Goal: Task Accomplishment & Management: Complete application form

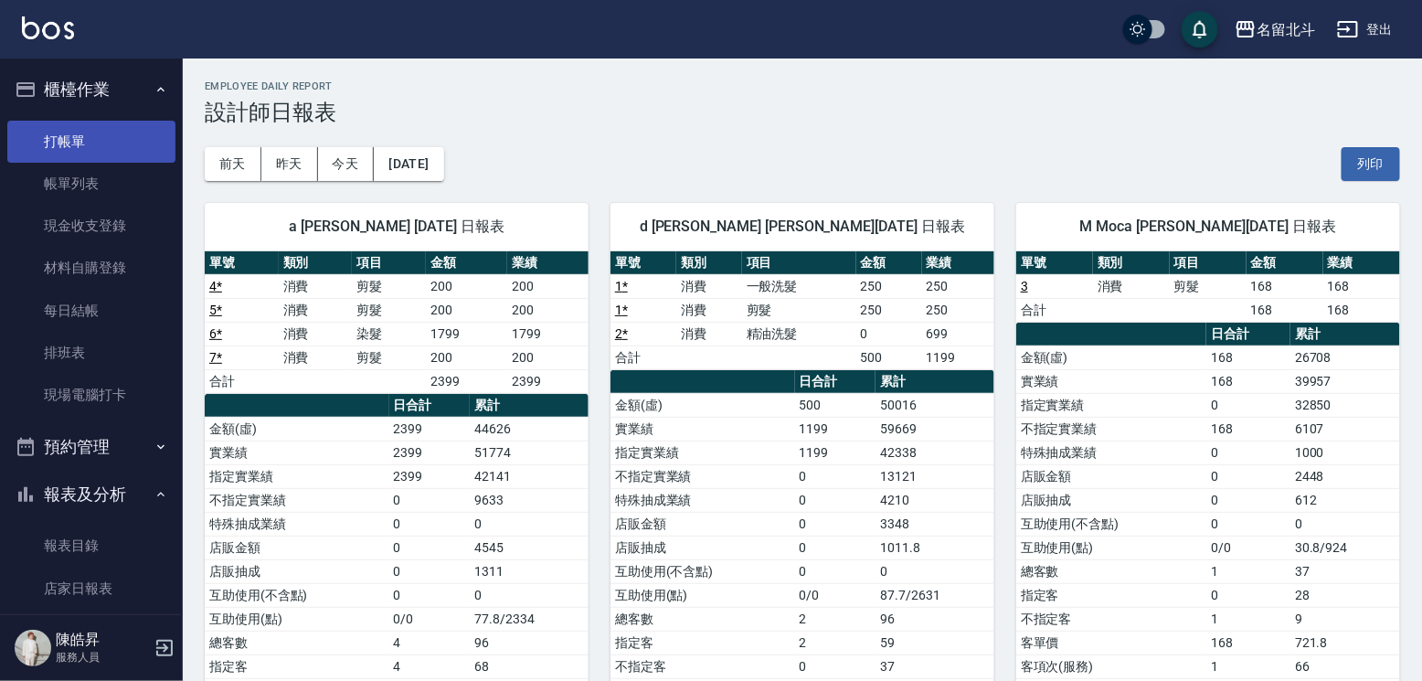
click at [123, 139] on link "打帳單" at bounding box center [91, 142] width 168 height 42
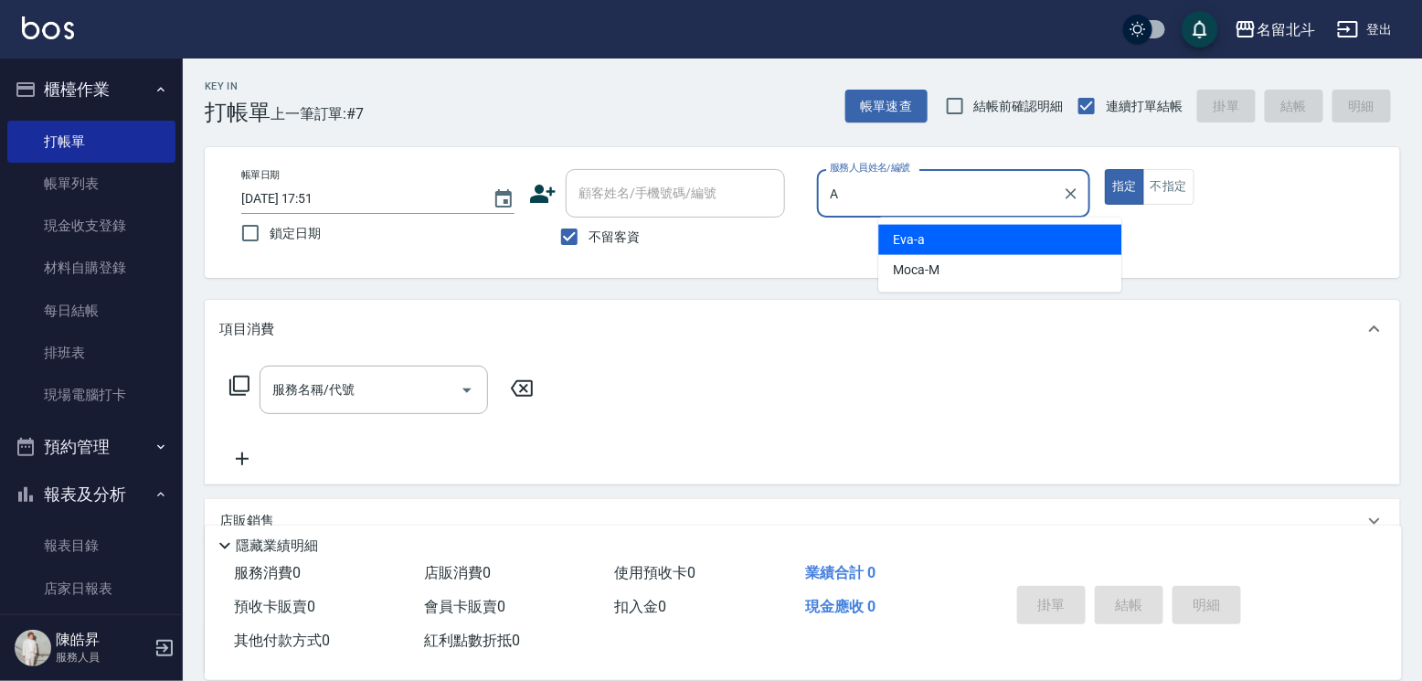
type input "[PERSON_NAME]"
type button "true"
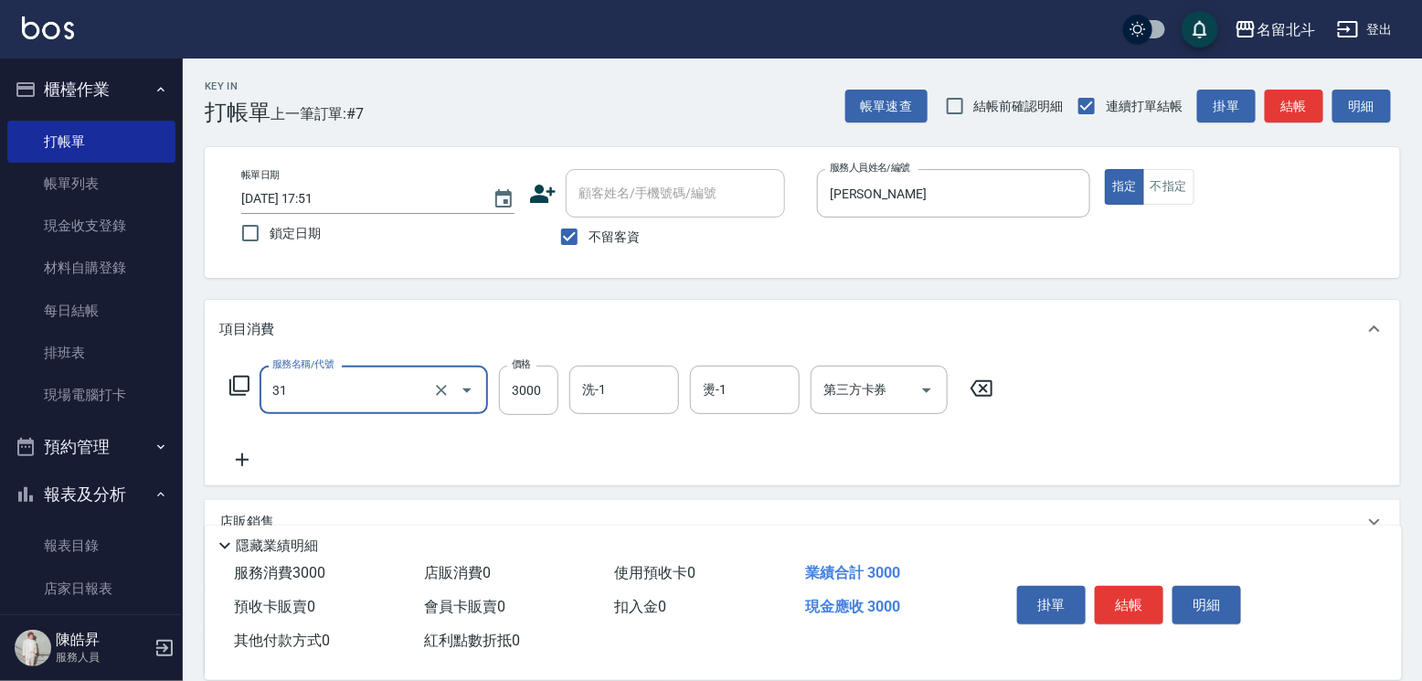
type input "燙髮B餐(31)"
type input "1800"
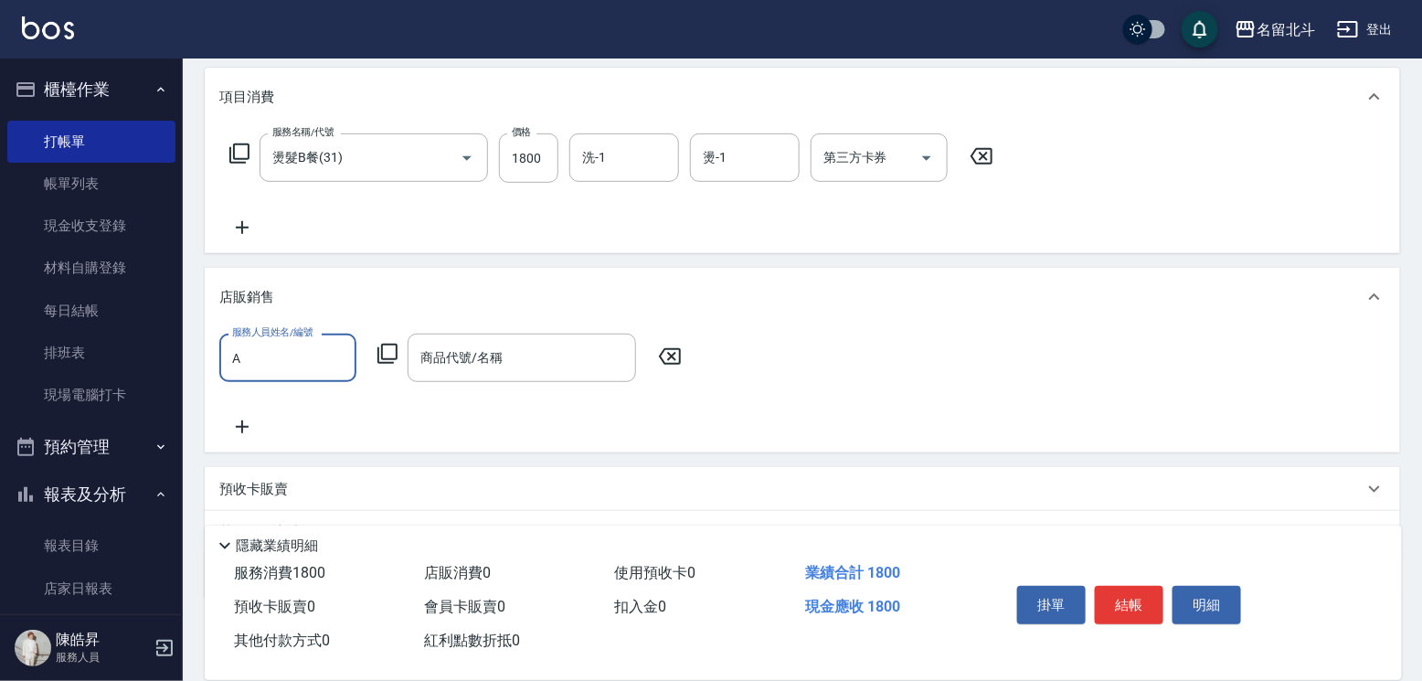
type input "[PERSON_NAME]"
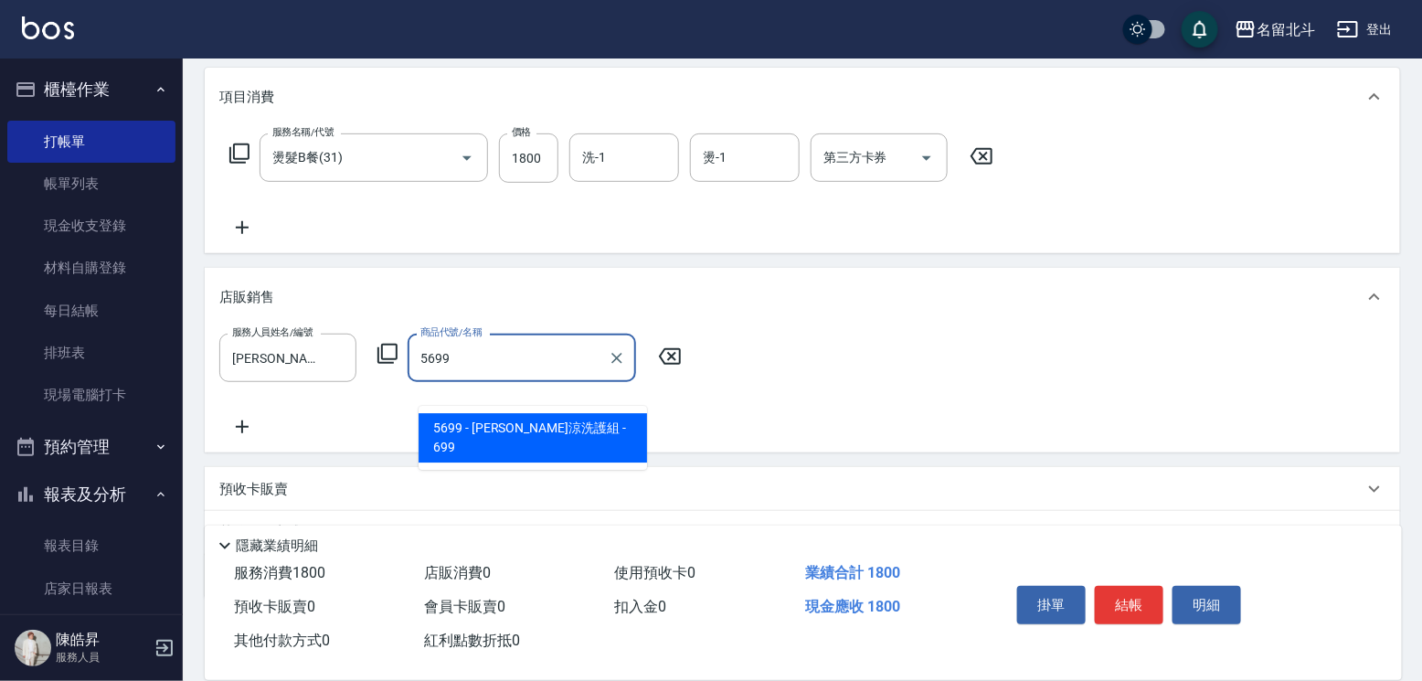
type input "[PERSON_NAME]涼洗護組"
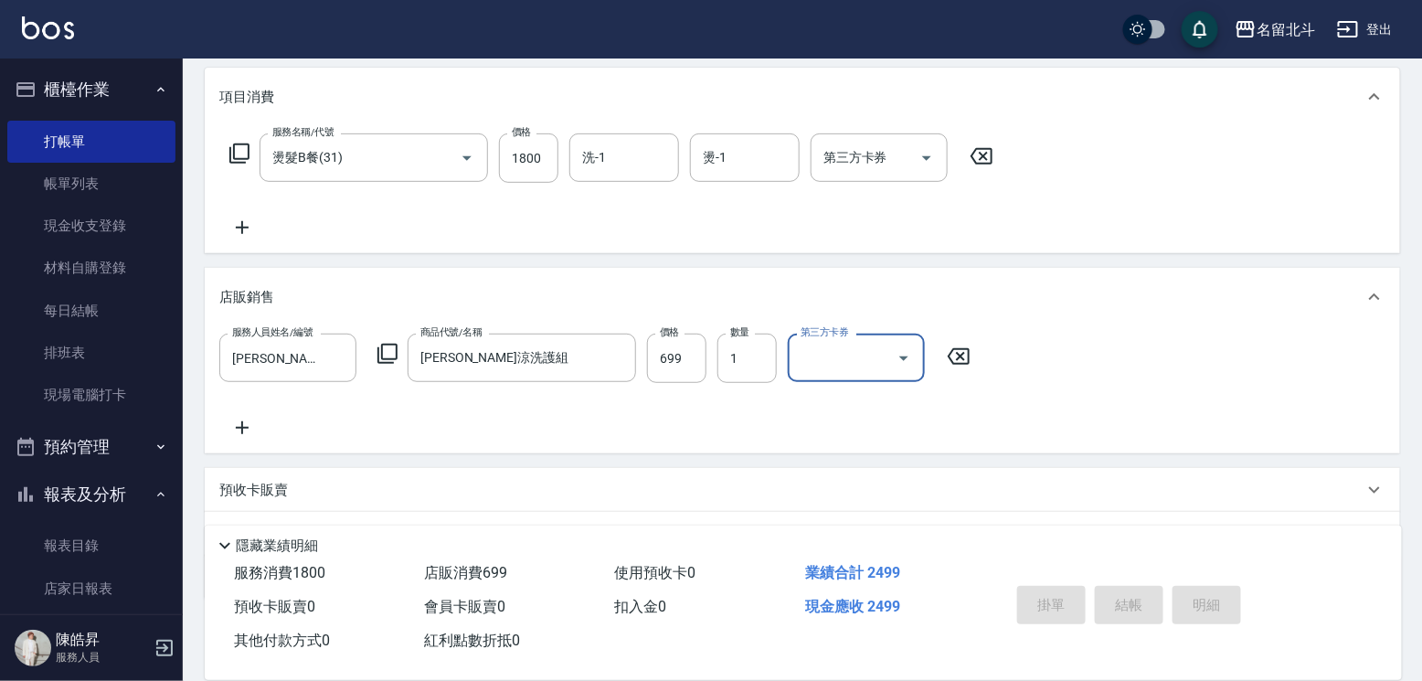
type input "[DATE] 17:52"
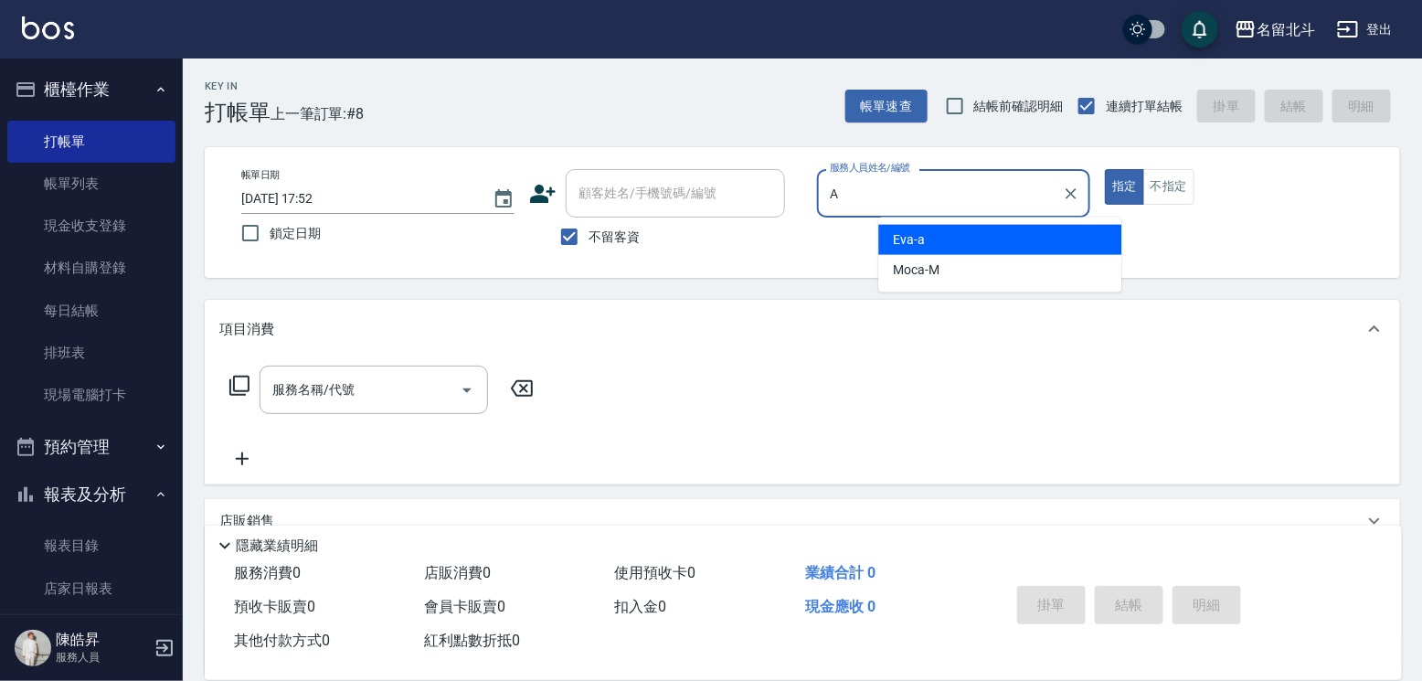
type input "[PERSON_NAME]"
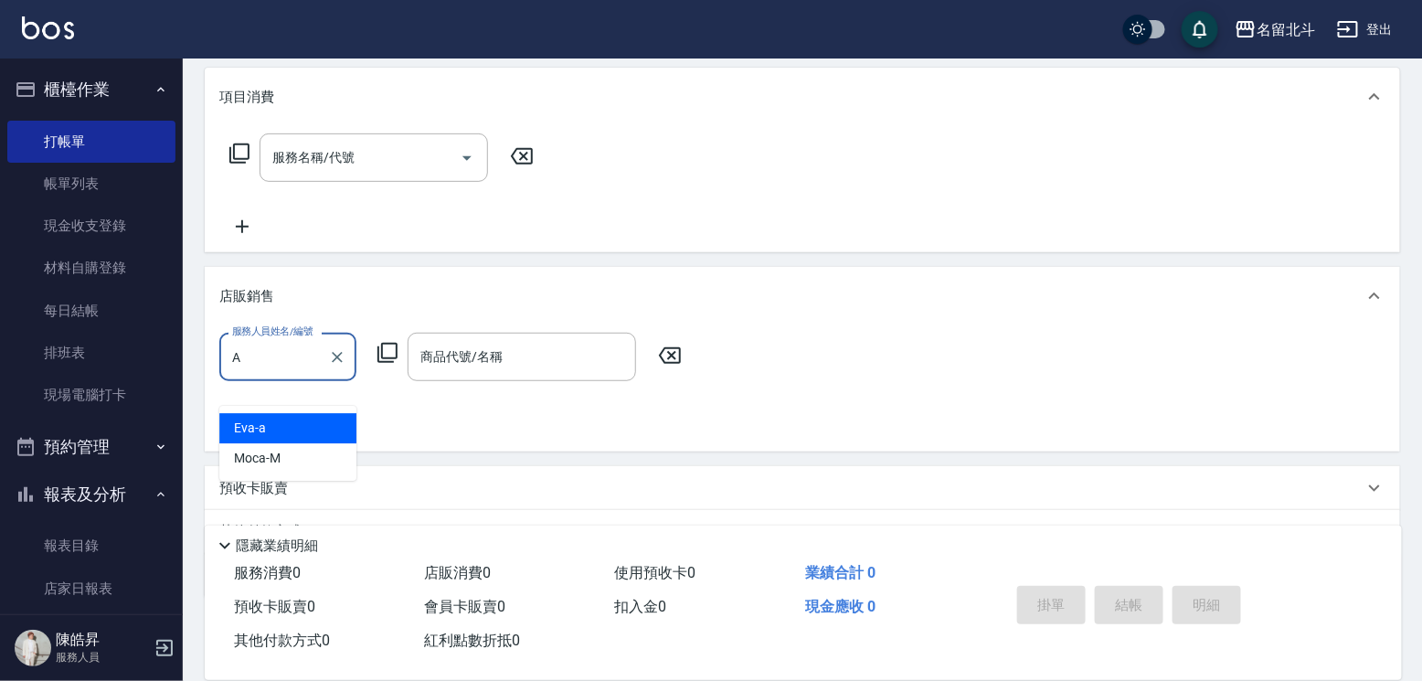
type input "[PERSON_NAME]"
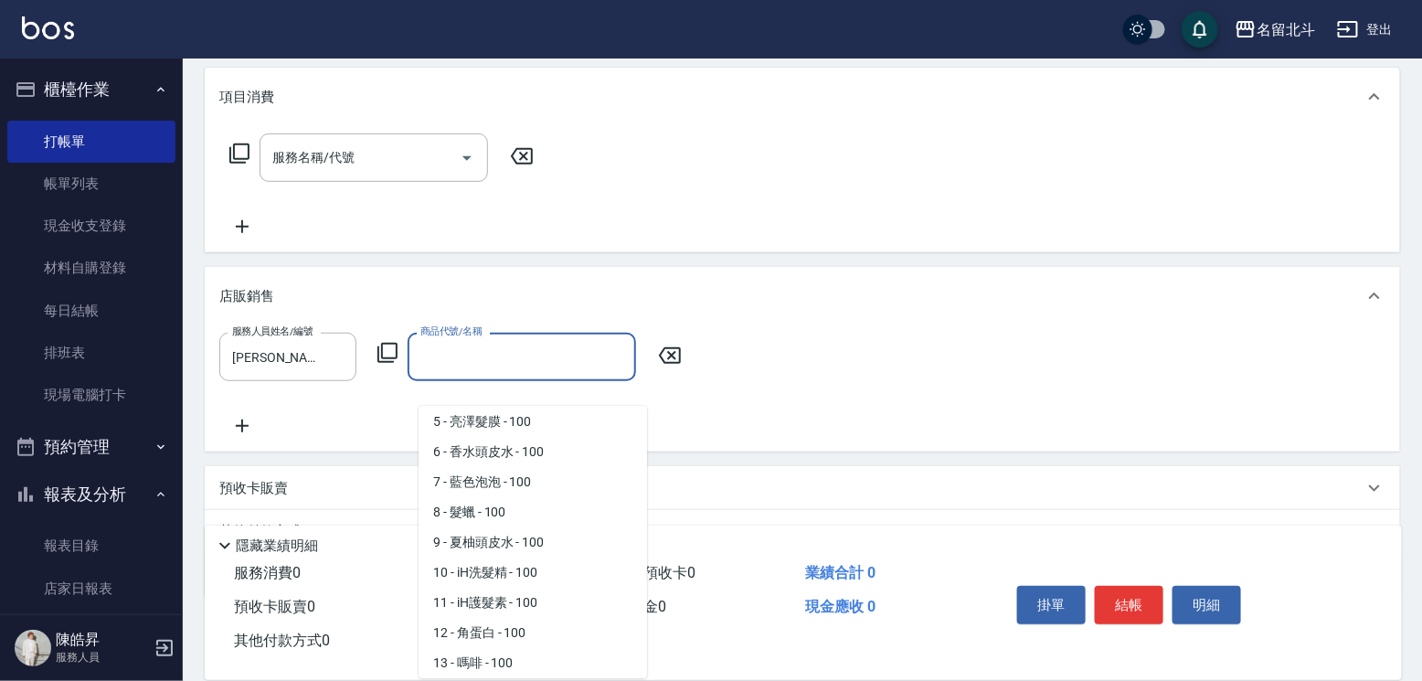
scroll to position [157, 0]
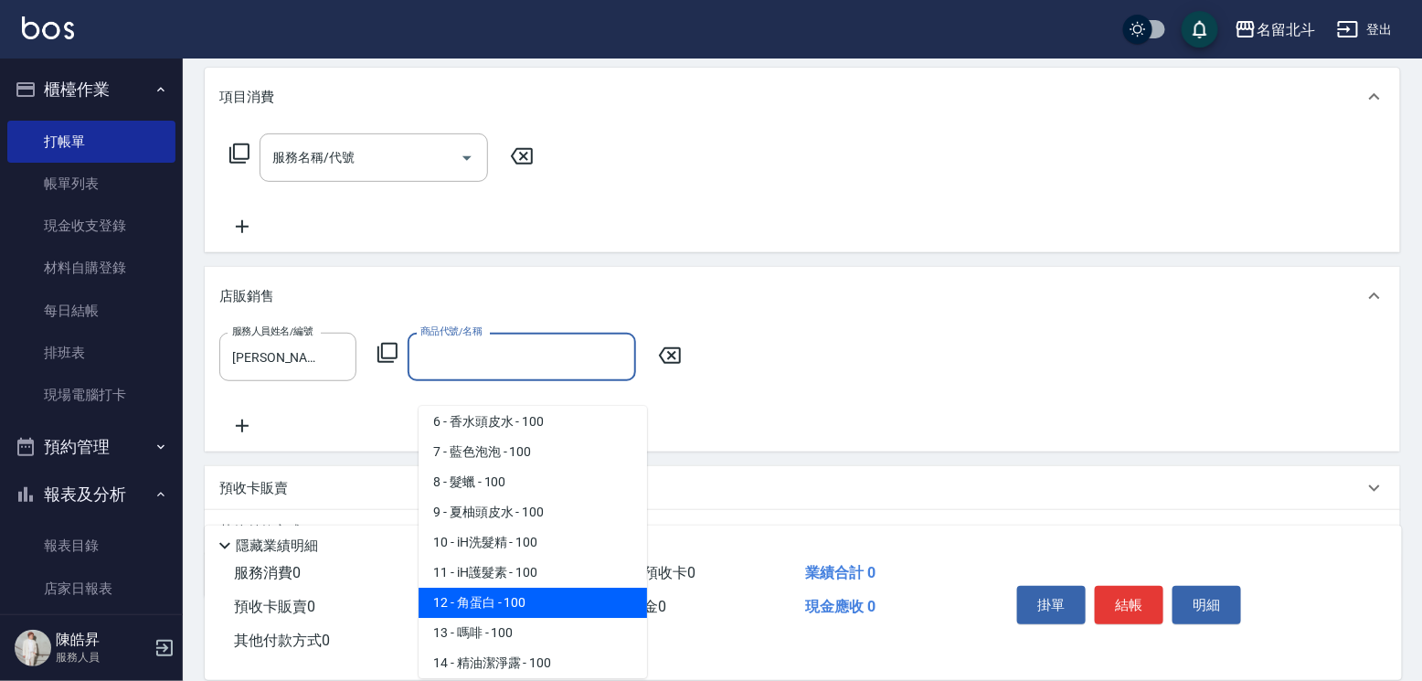
type input "角蛋白"
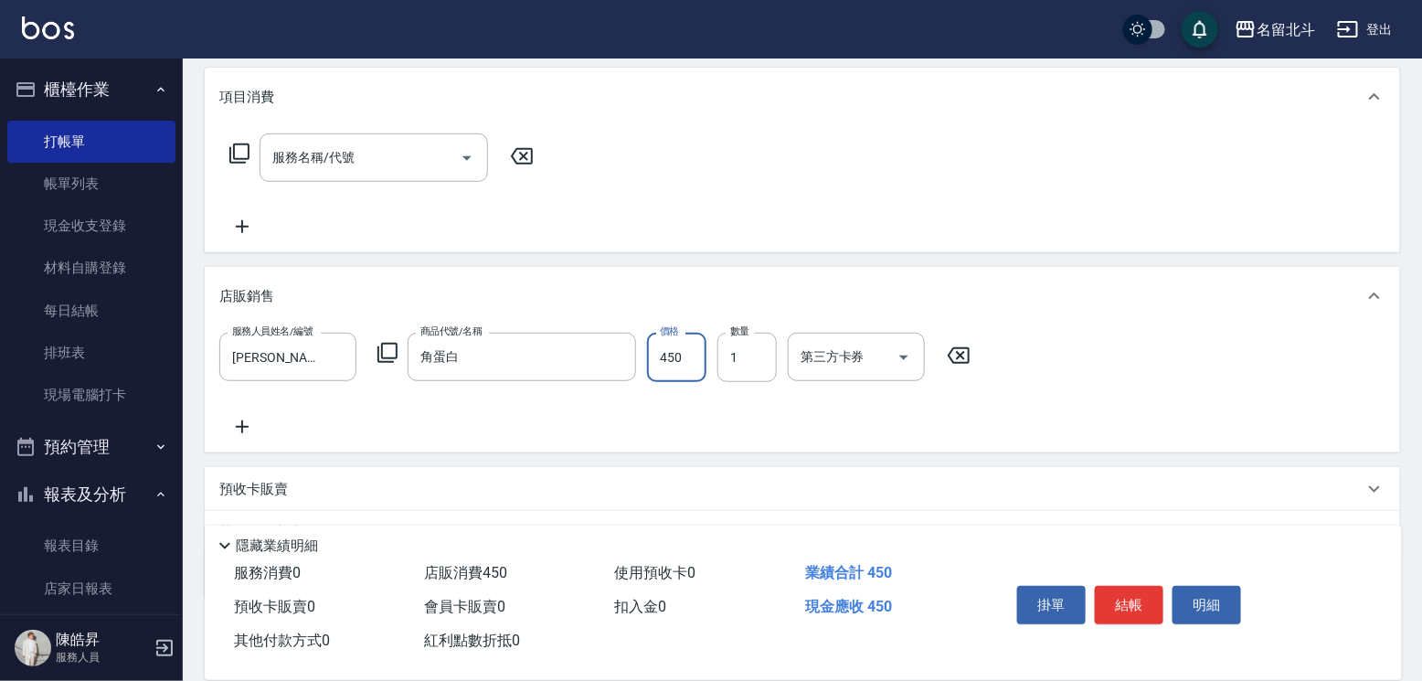
type input "450"
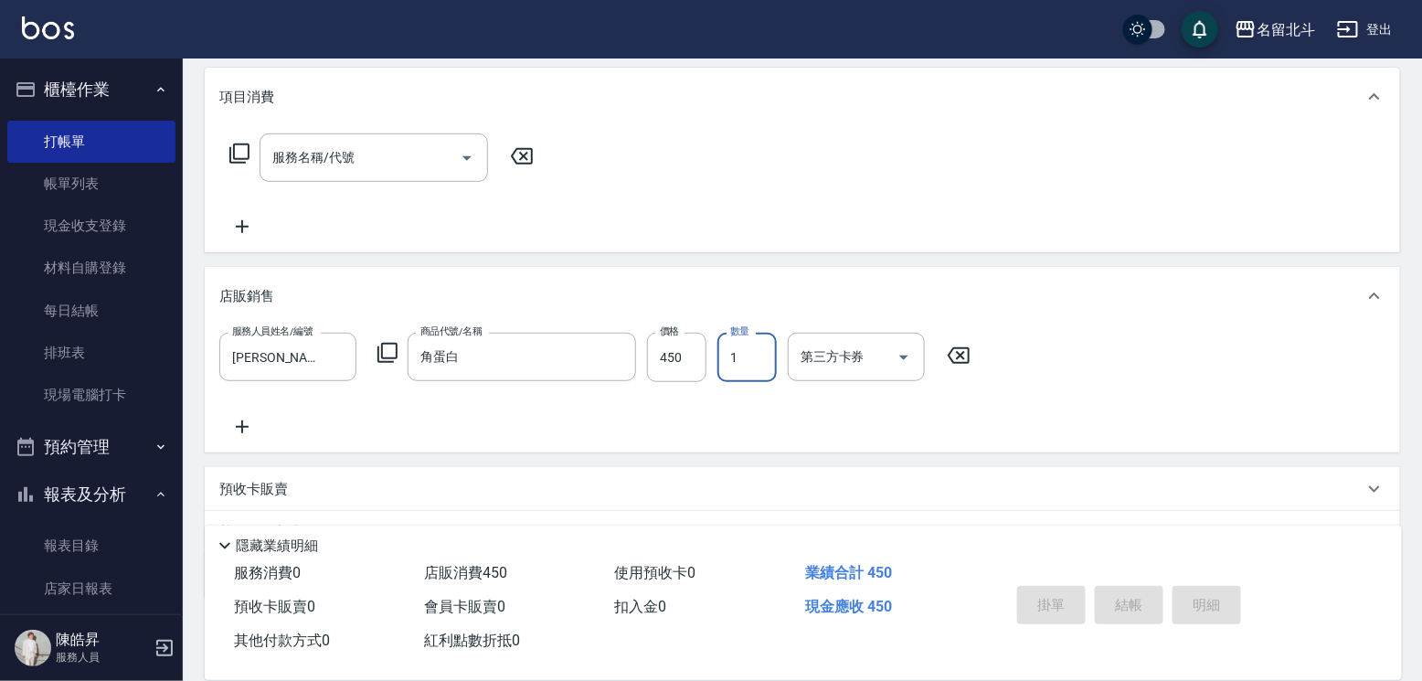
type input "[DATE] 17:53"
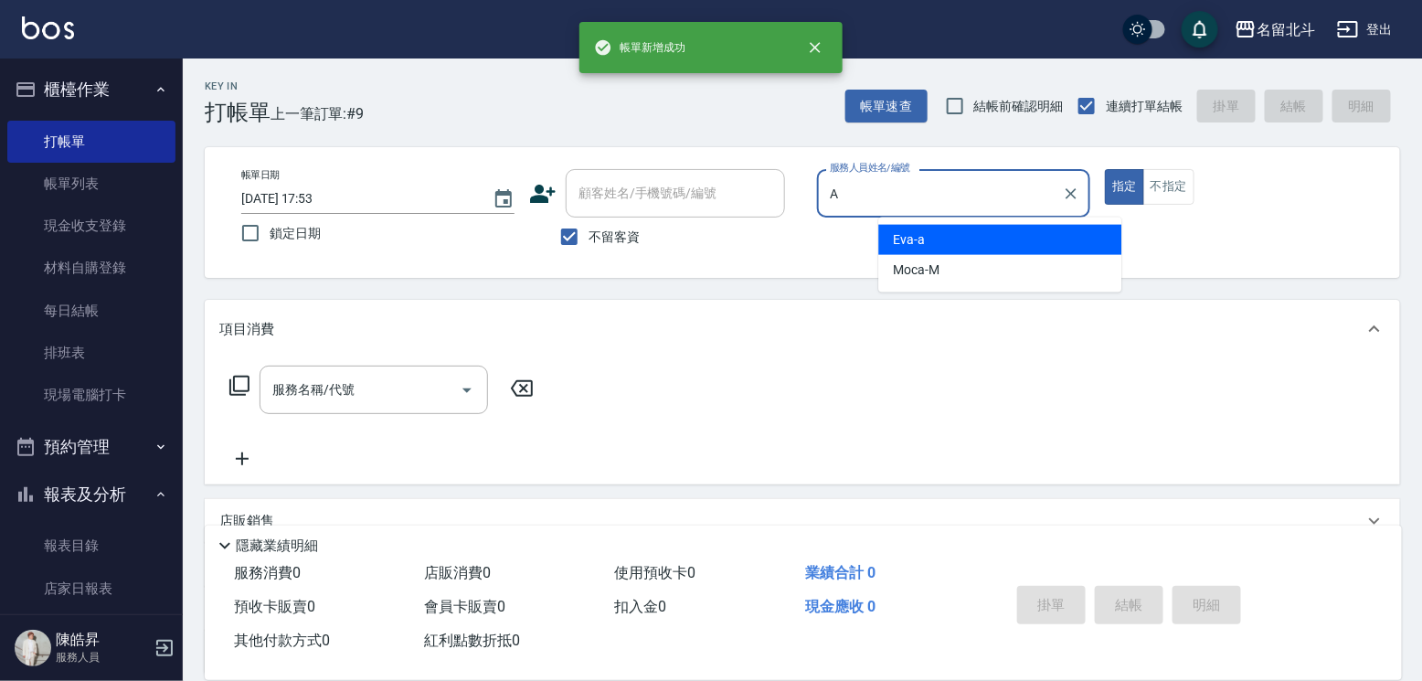
type input "[PERSON_NAME]"
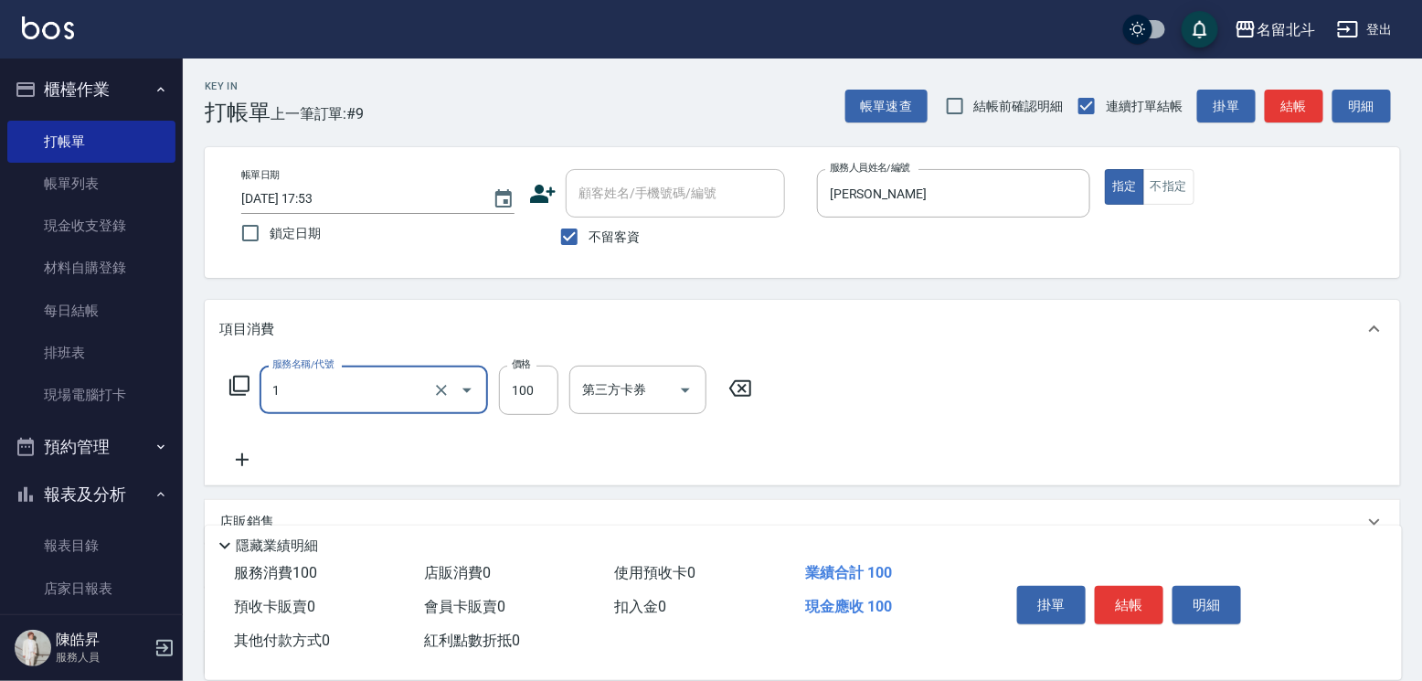
type input "剪髮(1)"
type input "400"
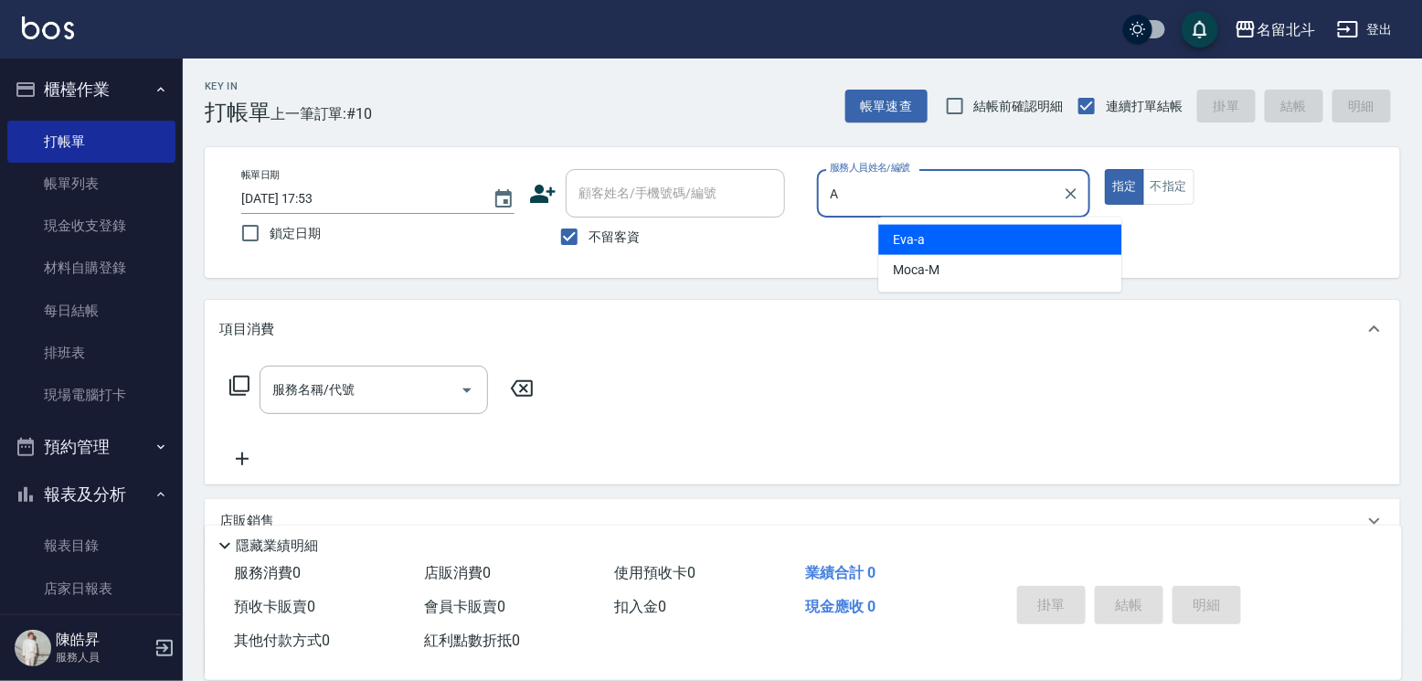
type input "[PERSON_NAME]"
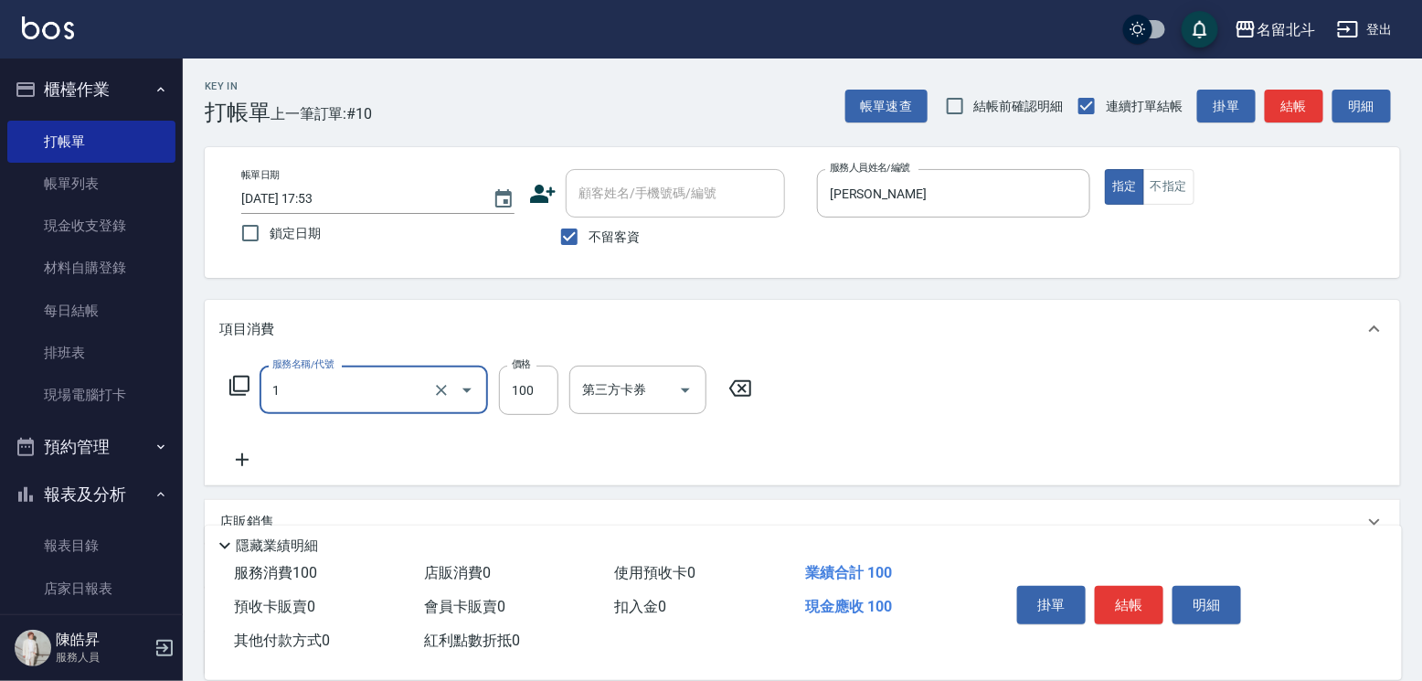
type input "剪髮(1)"
type input "200"
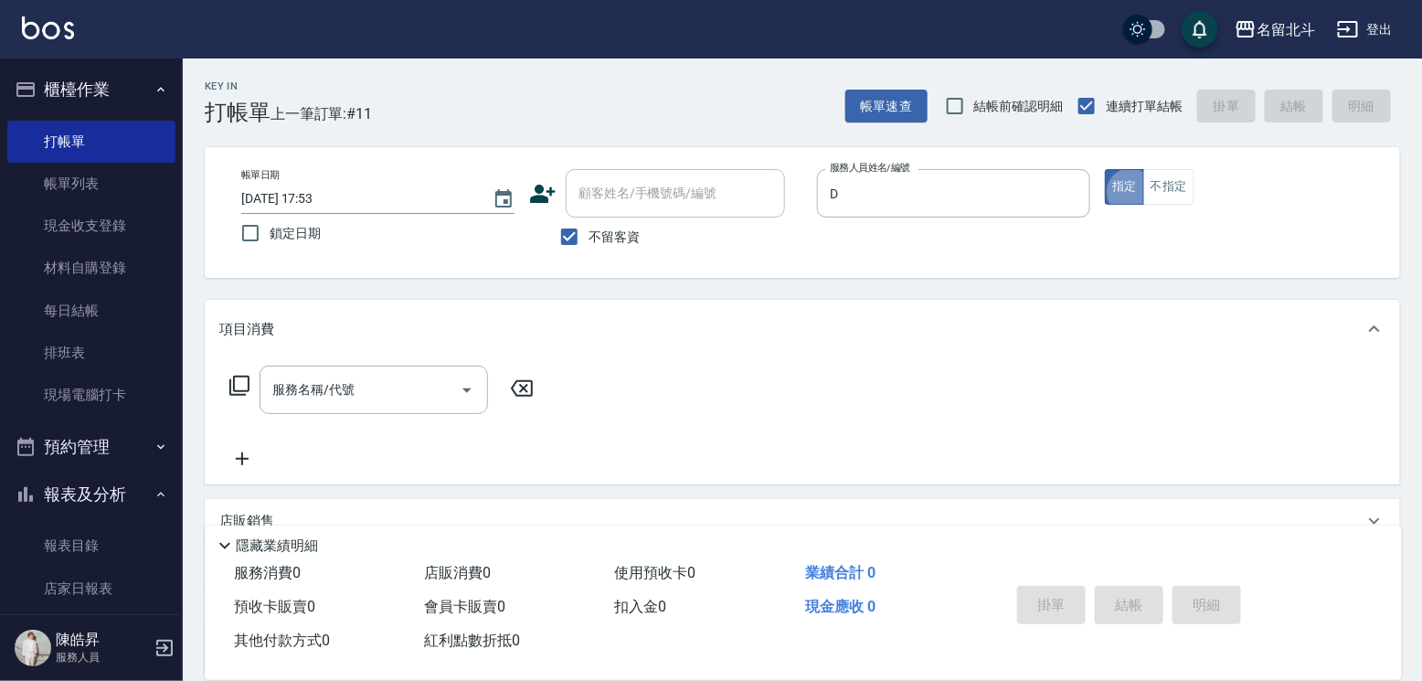
type input "[PERSON_NAME] -d"
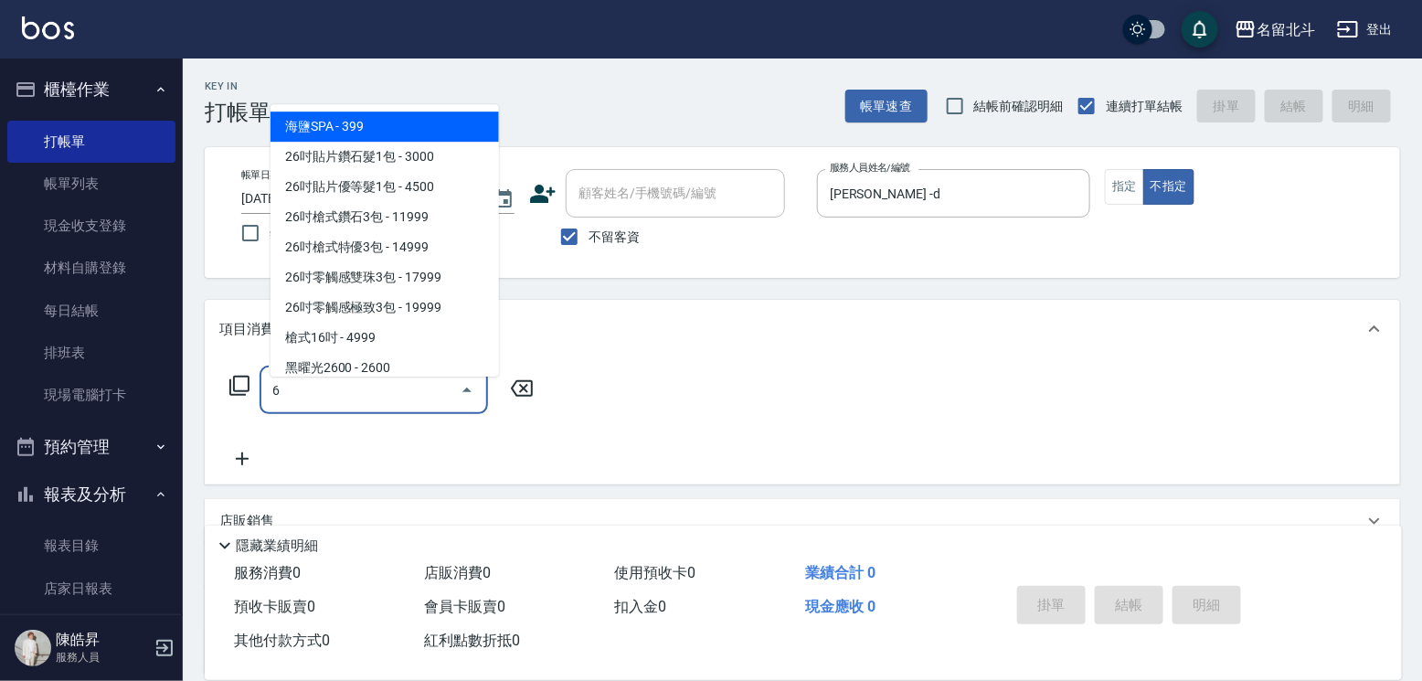
type input "海鹽SPA(6)"
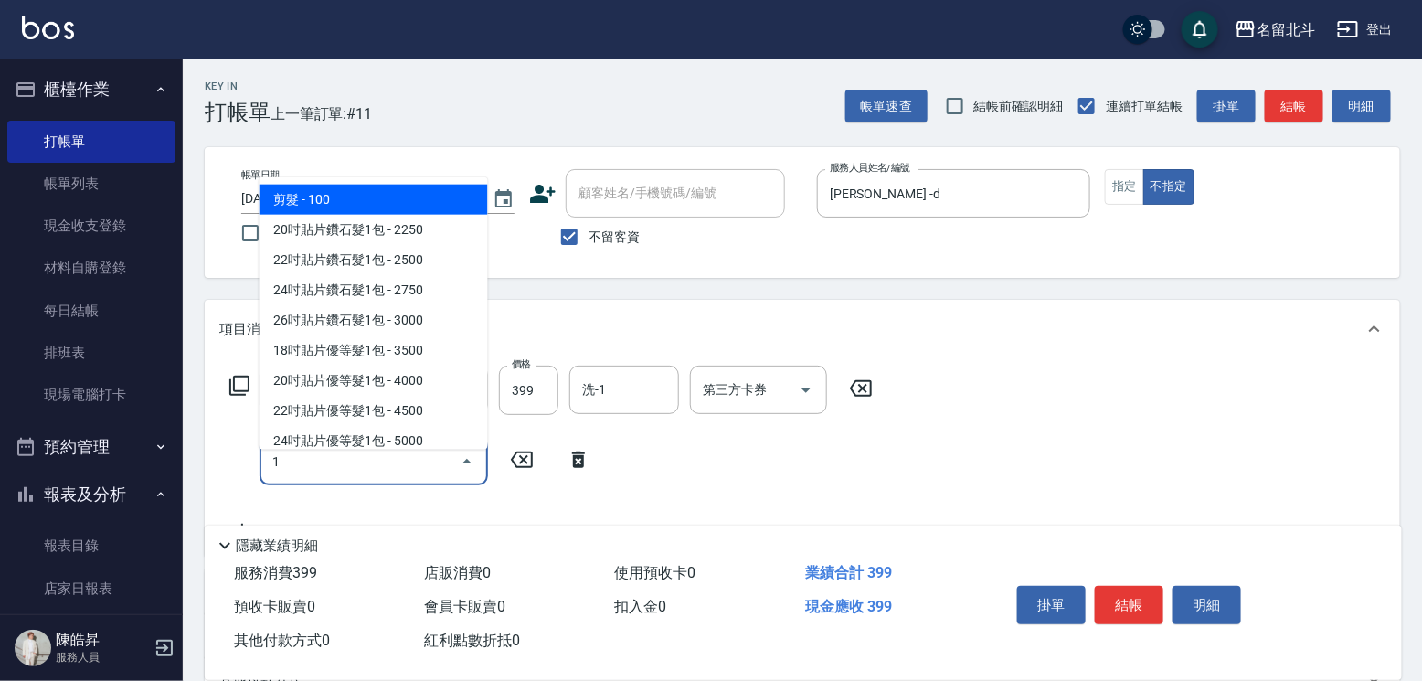
type input "剪髮(1)"
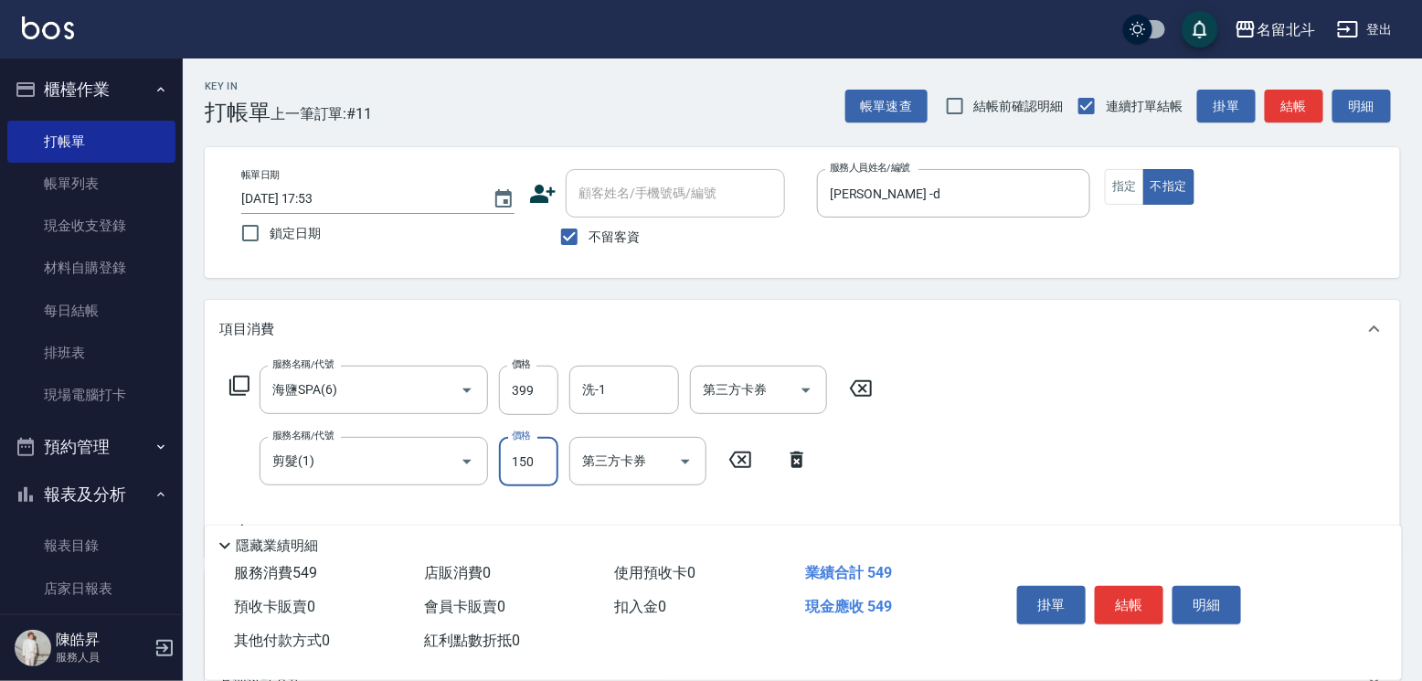
type input "150"
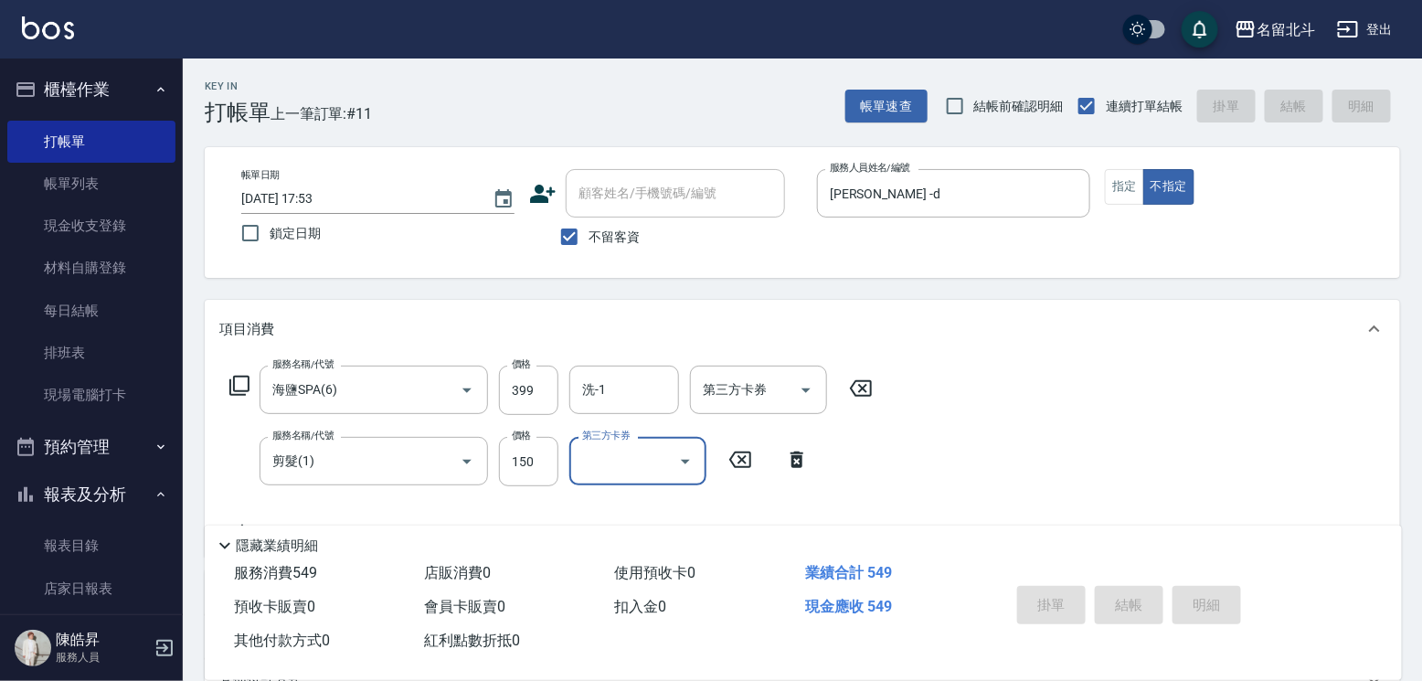
type input "[DATE] 17:54"
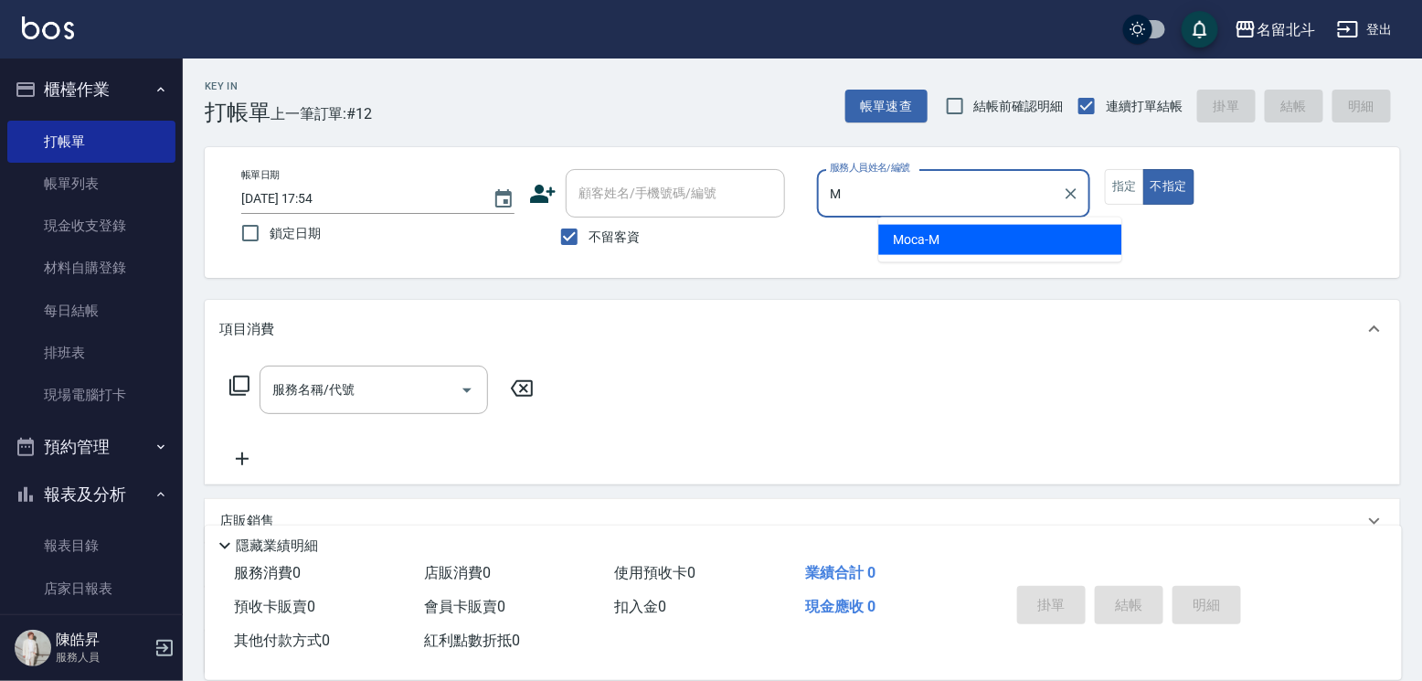
type input "Moca-M"
type button "false"
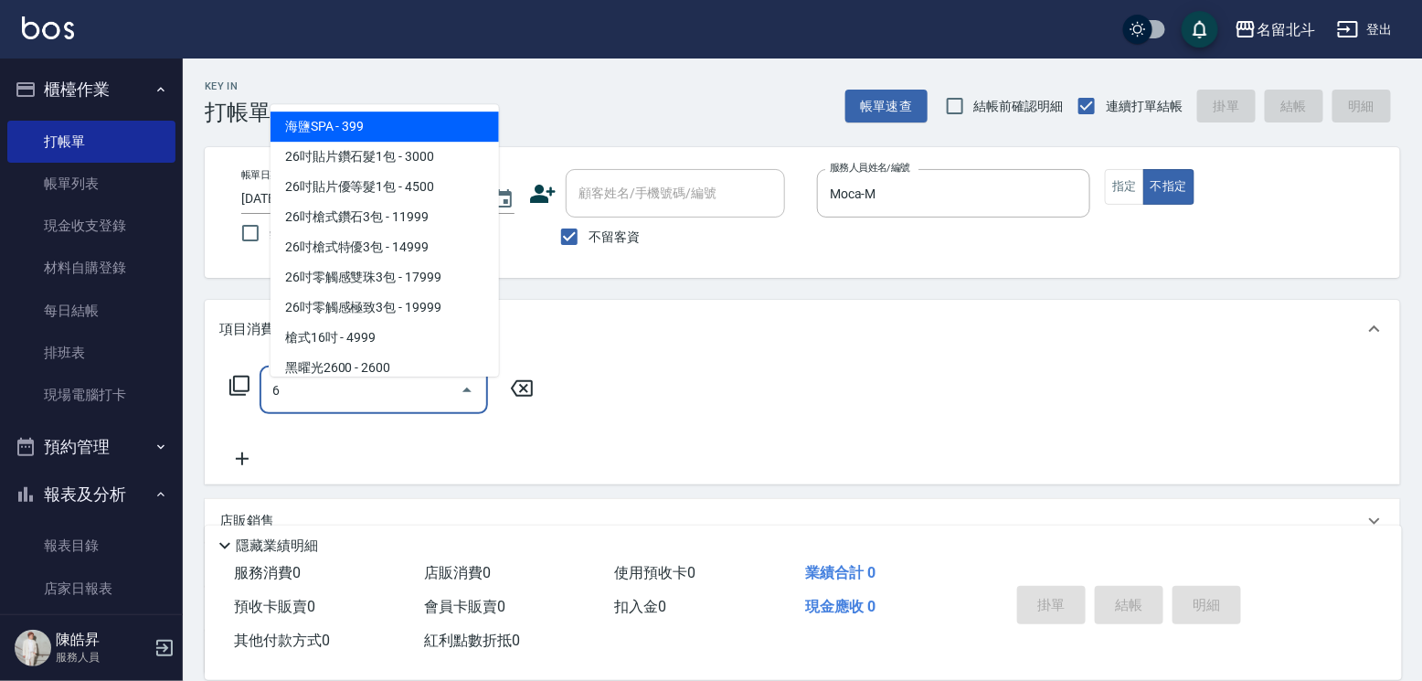
type input "海鹽SPA(6)"
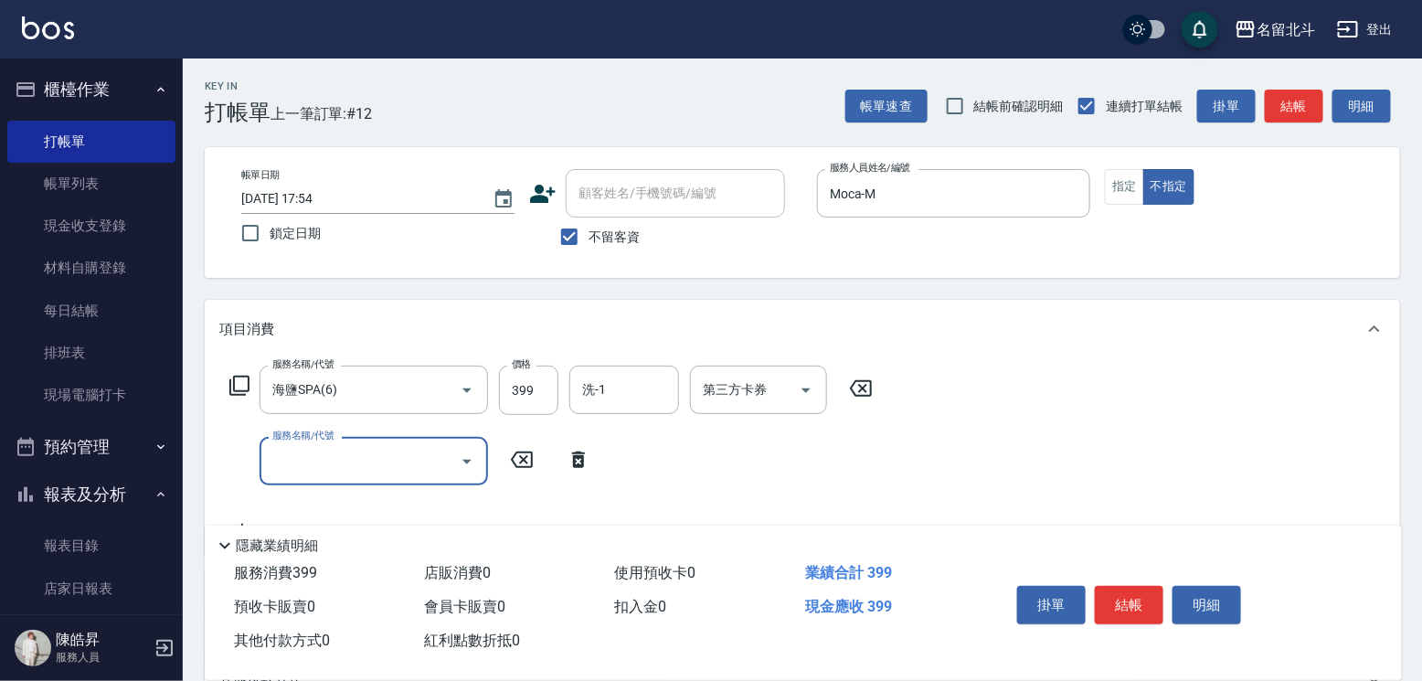
click at [872, 399] on icon at bounding box center [861, 388] width 46 height 22
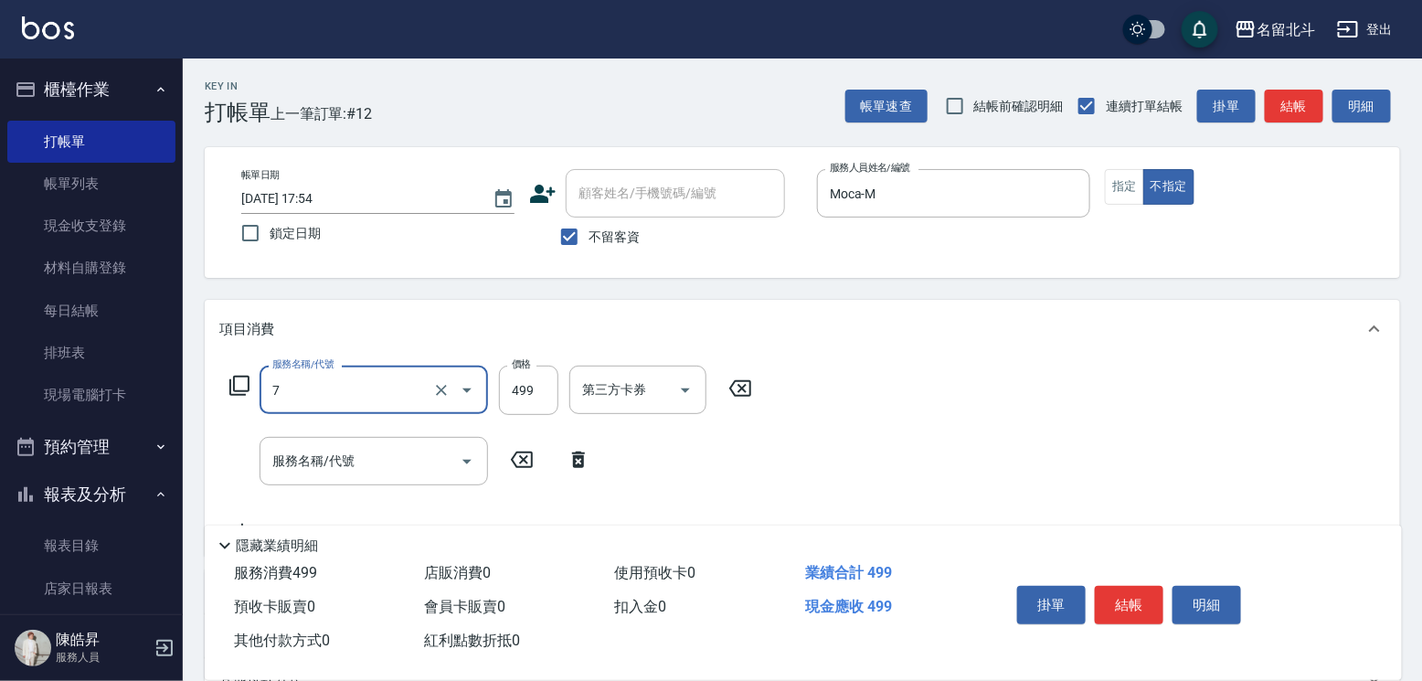
type input "去角質洗髮(7)"
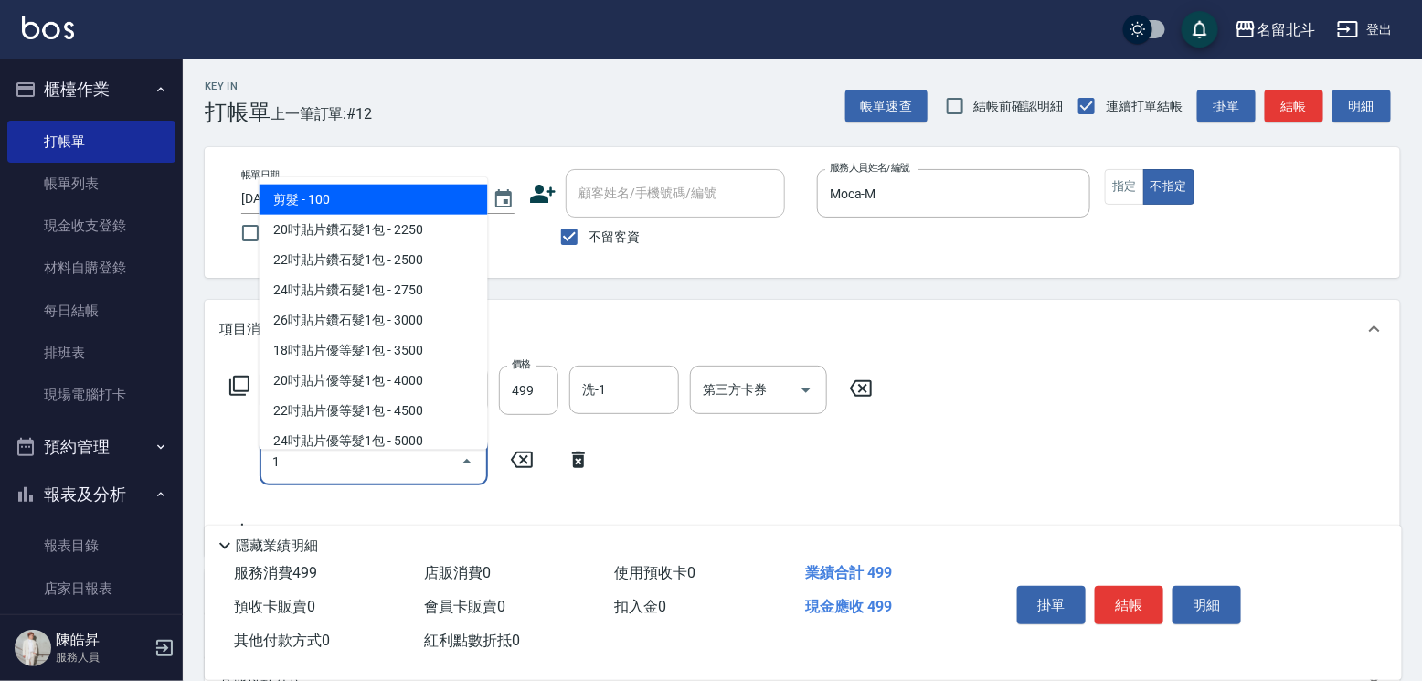
type input "剪髮(1)"
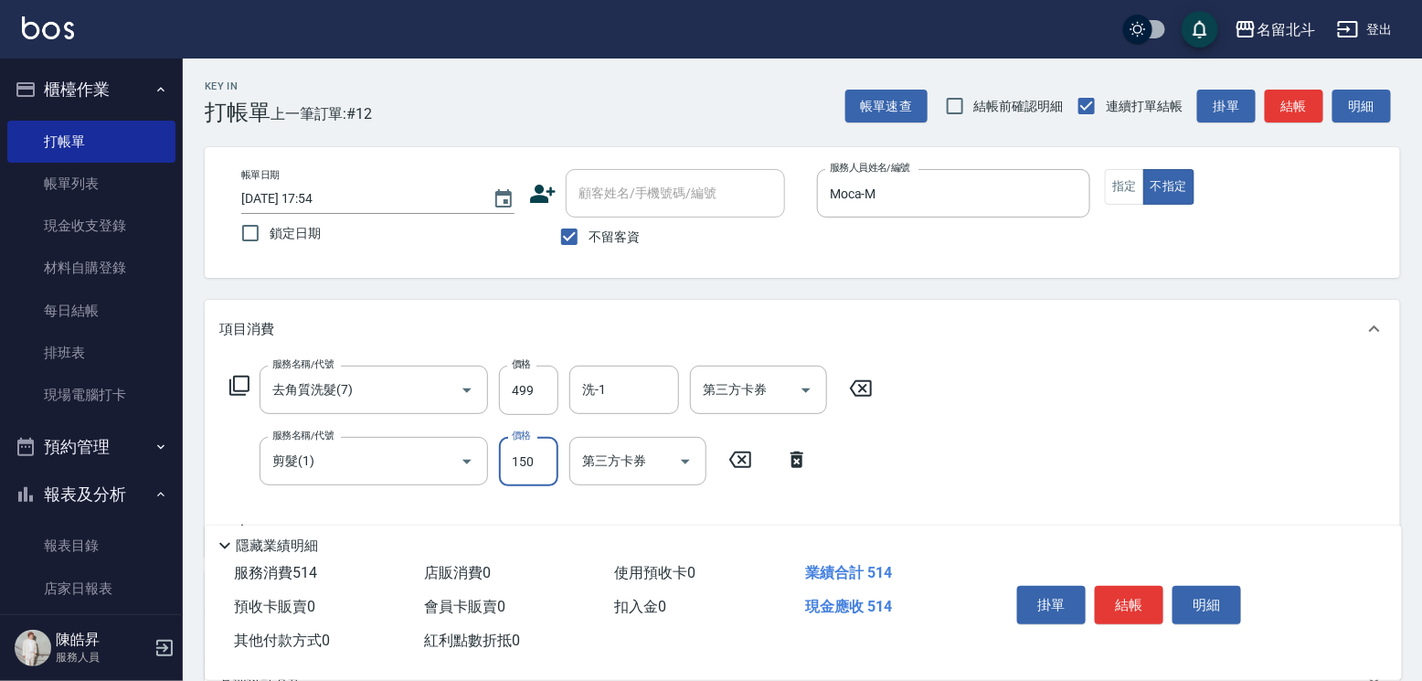
type input "150"
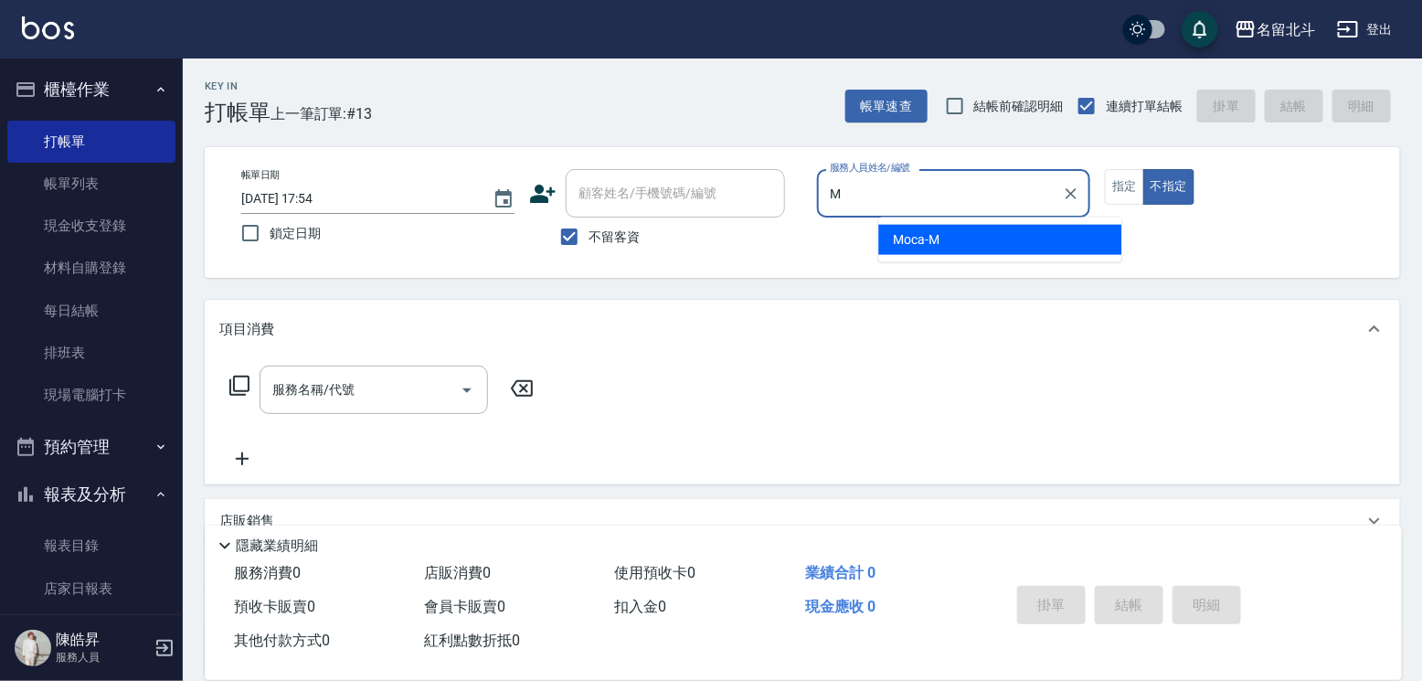
type input "Moca-M"
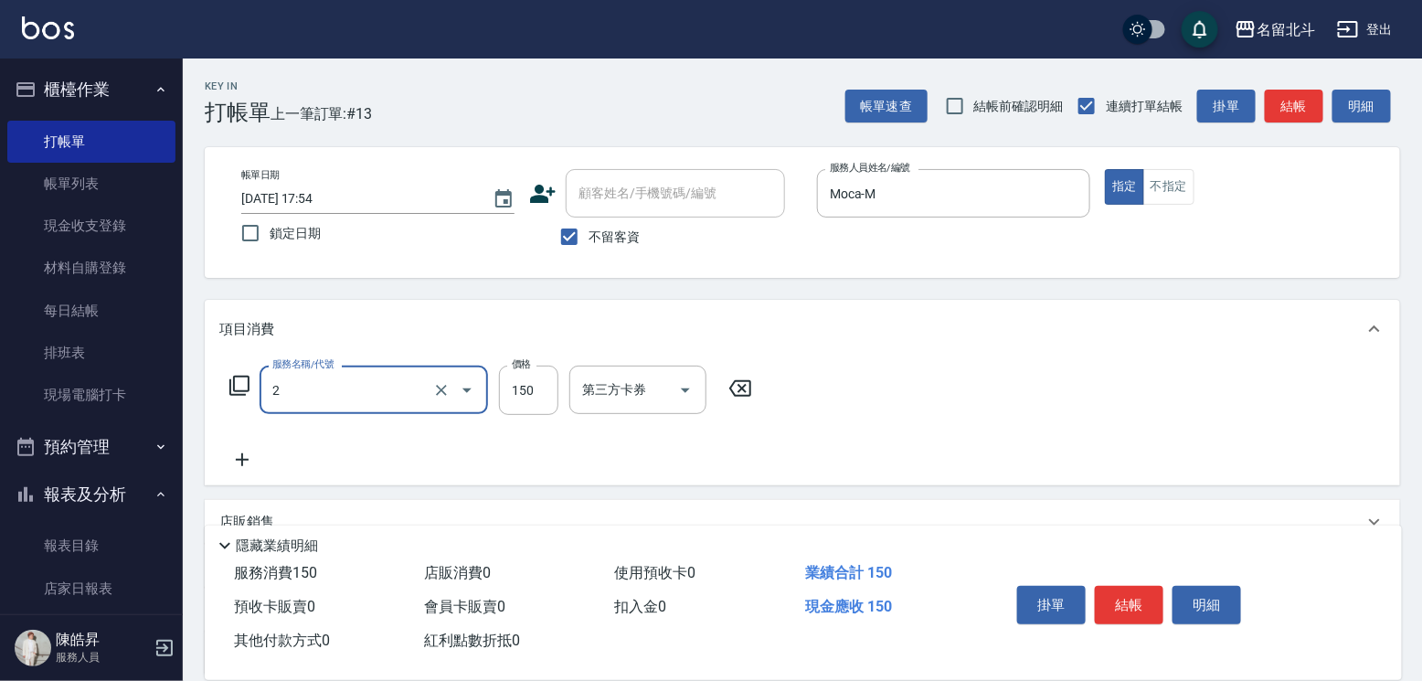
type input "一般洗髮(2)"
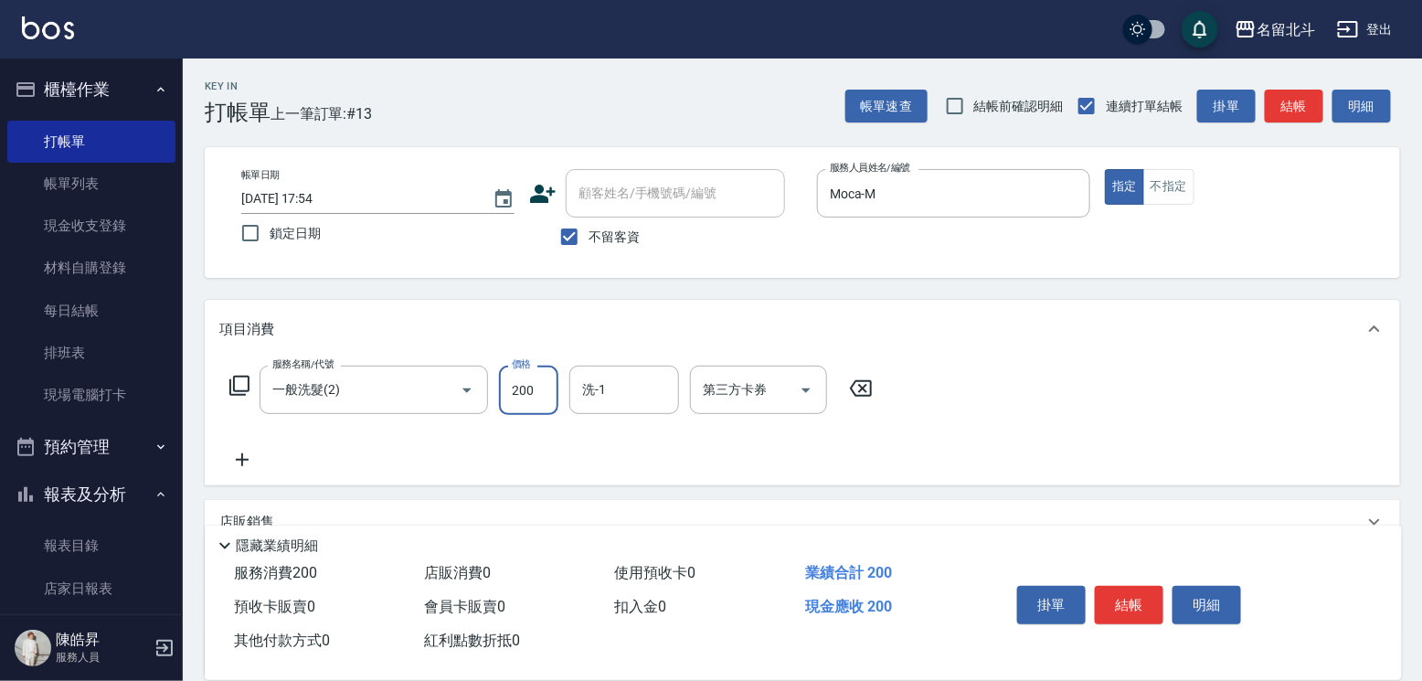
type input "200"
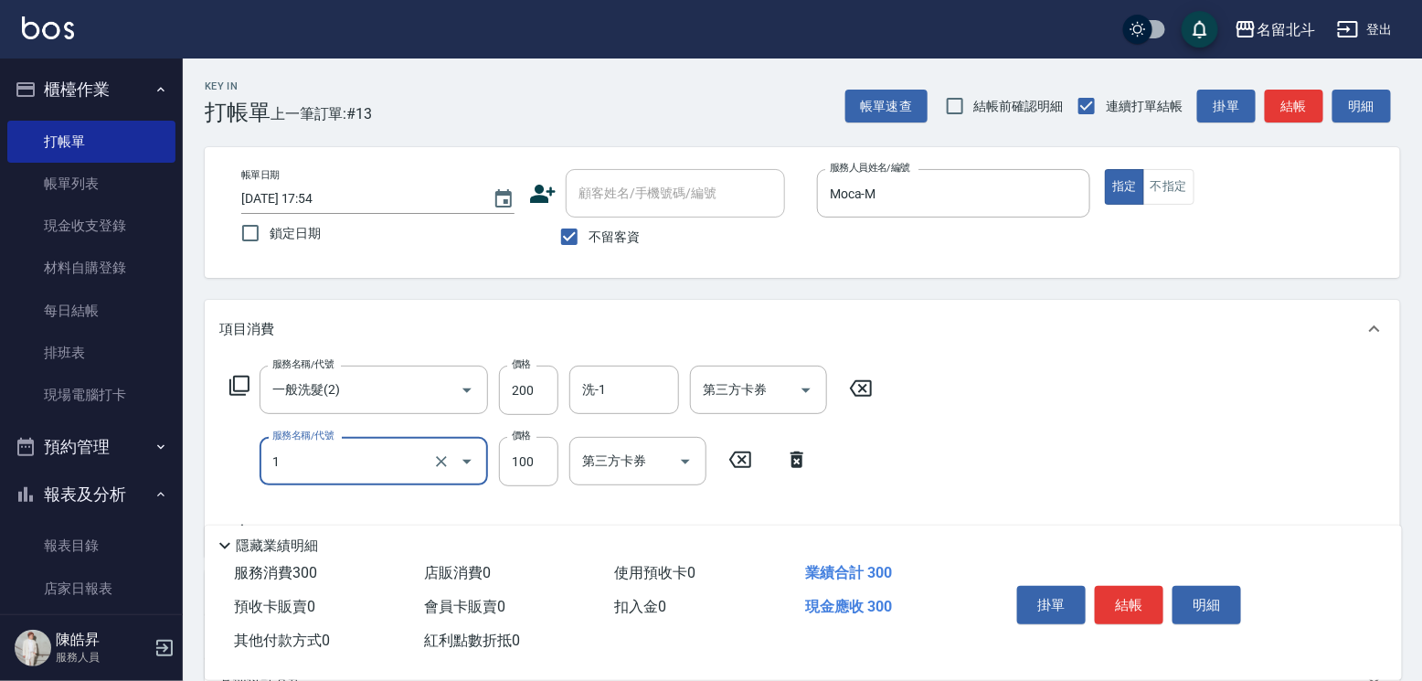
type input "剪髮(1)"
type input "250"
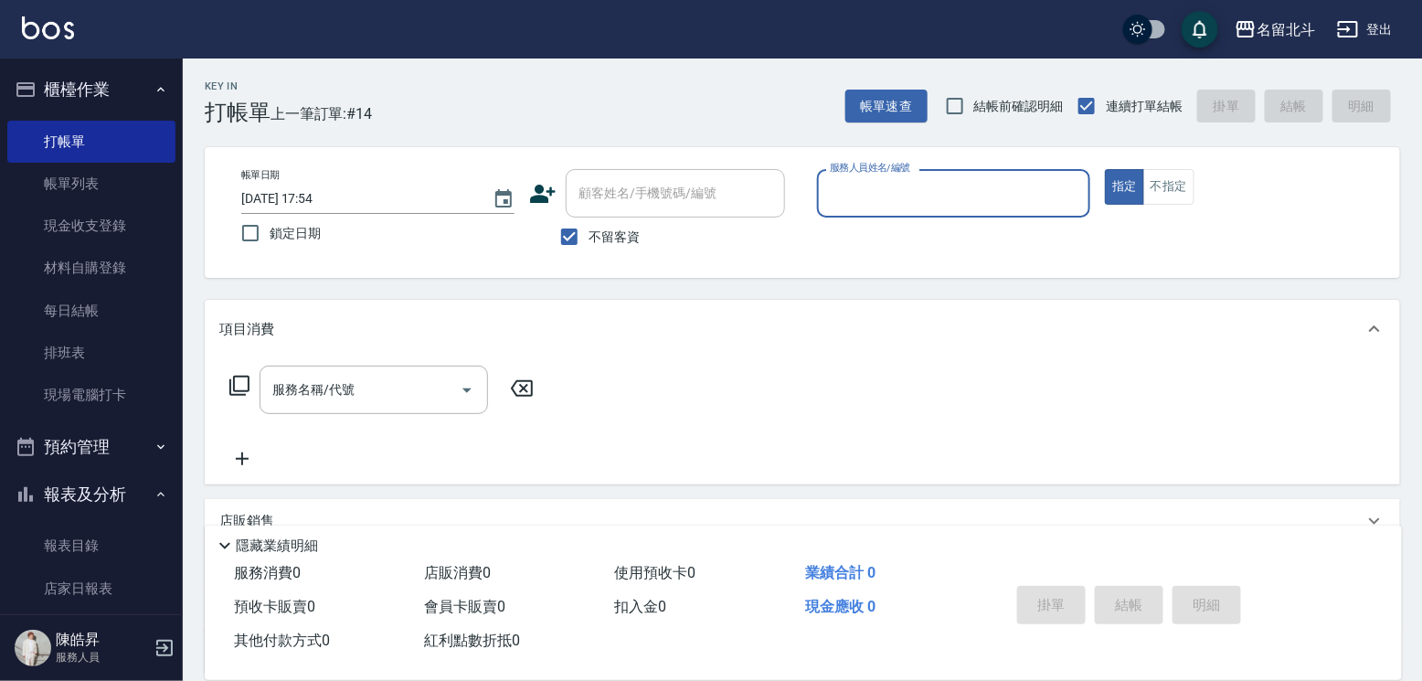
scroll to position [307, 0]
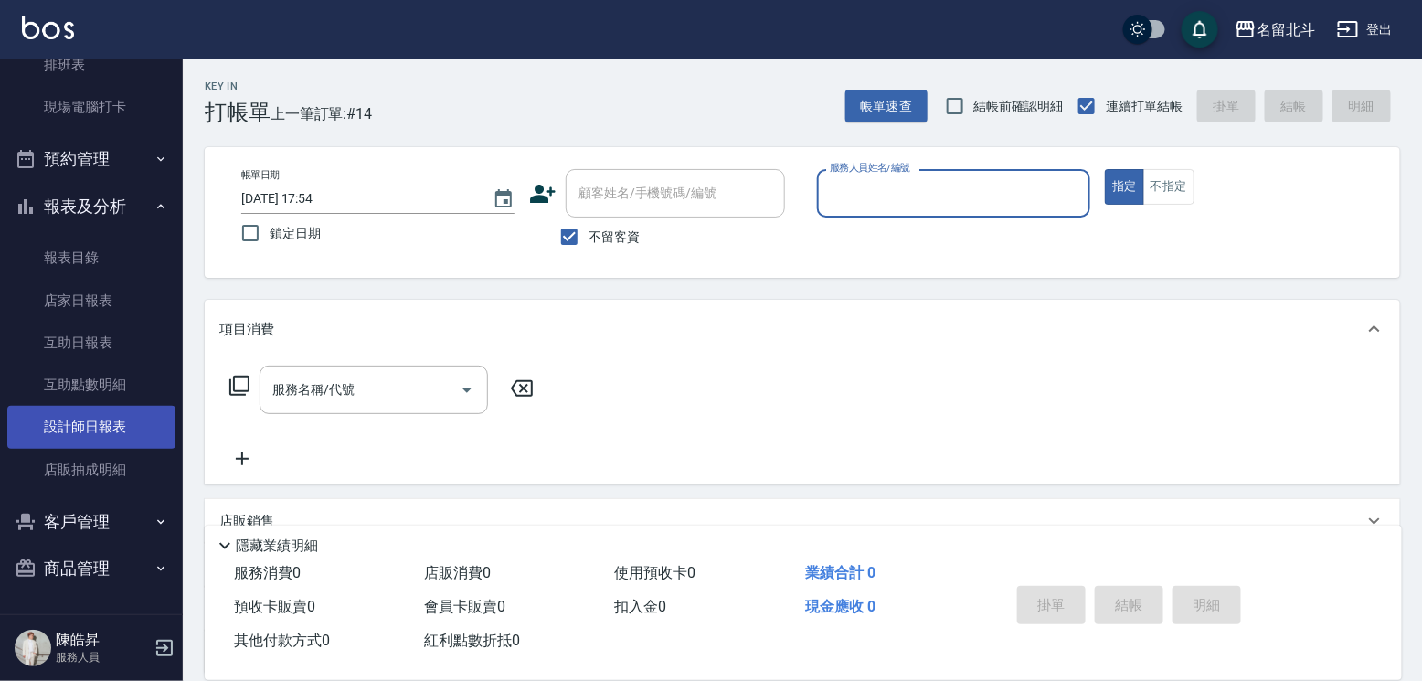
click at [103, 411] on link "設計師日報表" at bounding box center [91, 427] width 168 height 42
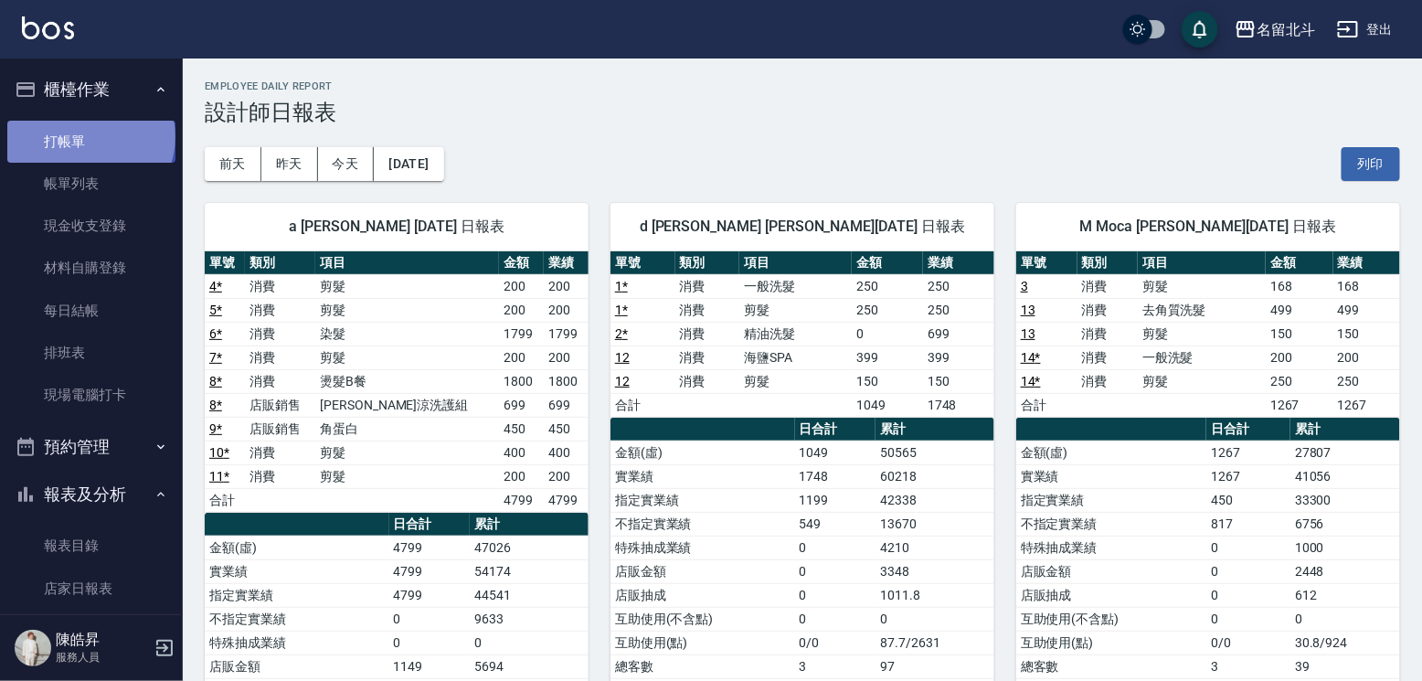
click at [89, 141] on link "打帳單" at bounding box center [91, 142] width 168 height 42
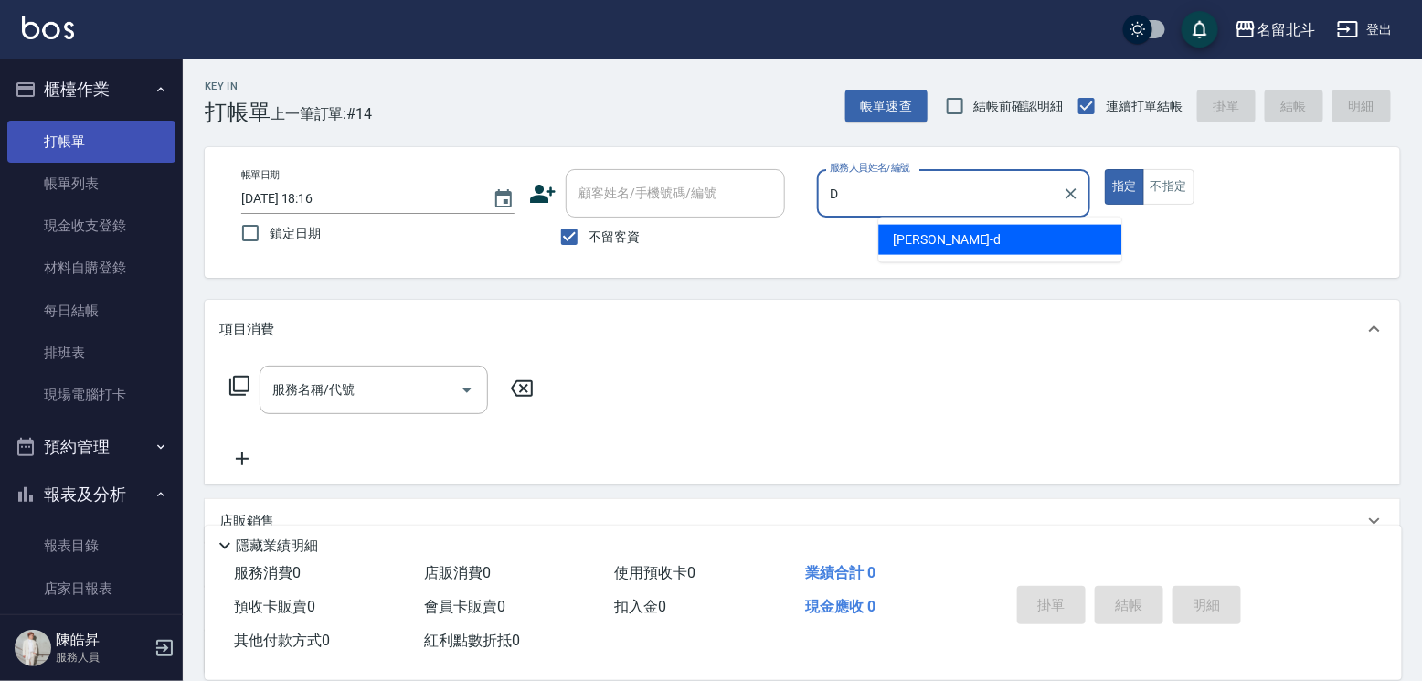
type input "[PERSON_NAME] -d"
type button "true"
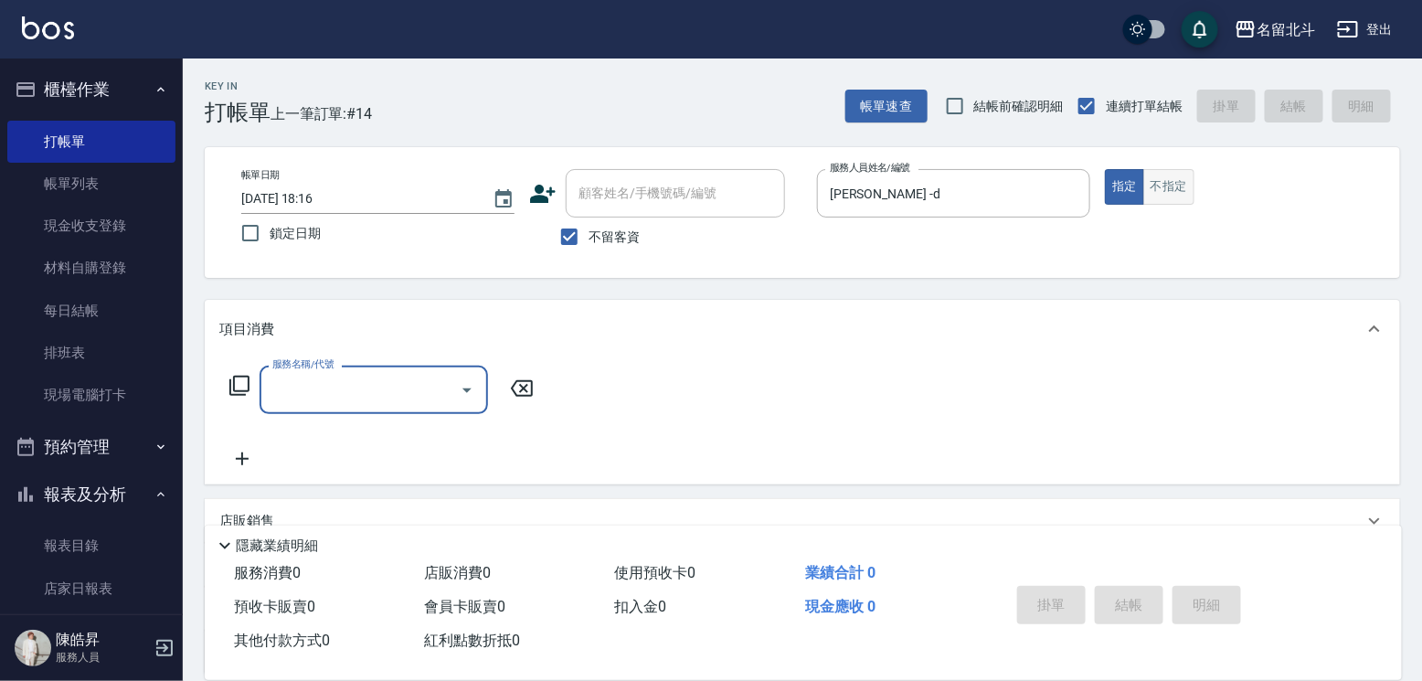
click at [1194, 196] on button "不指定" at bounding box center [1168, 187] width 51 height 36
type button "false"
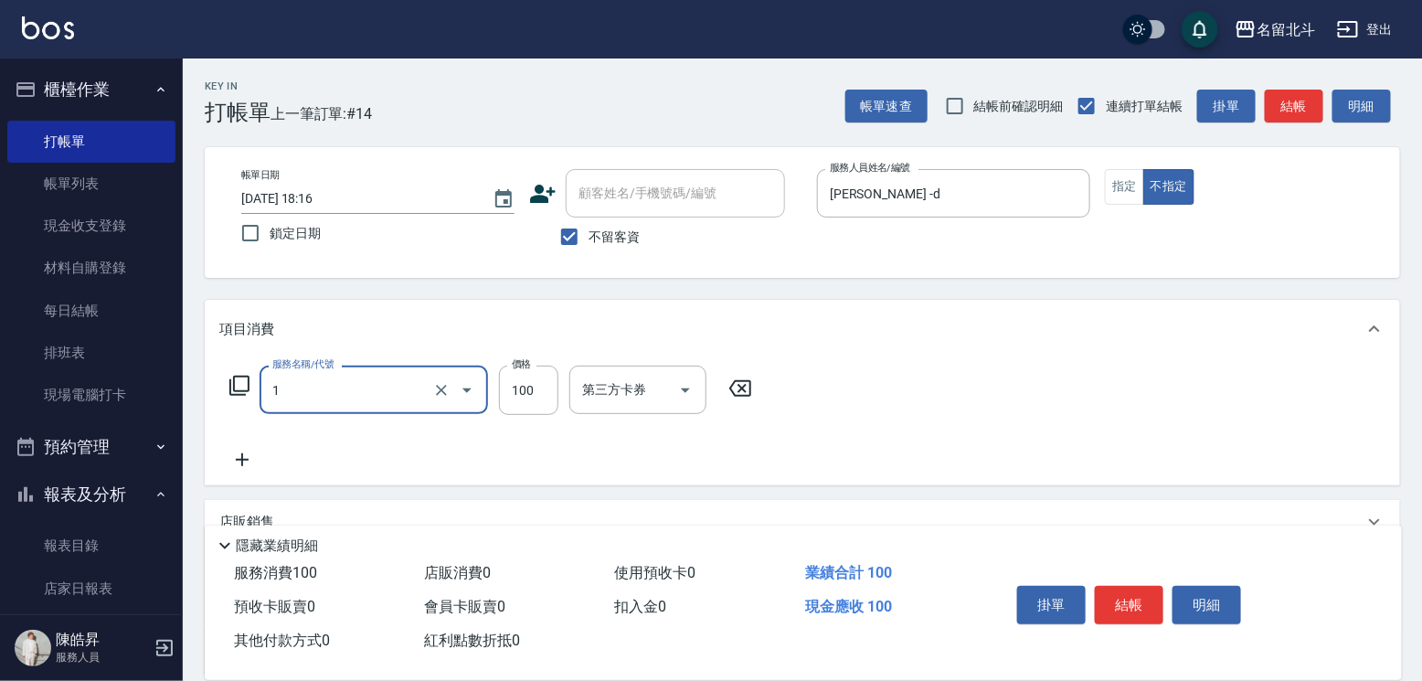
type input "剪髮(1)"
type input "168"
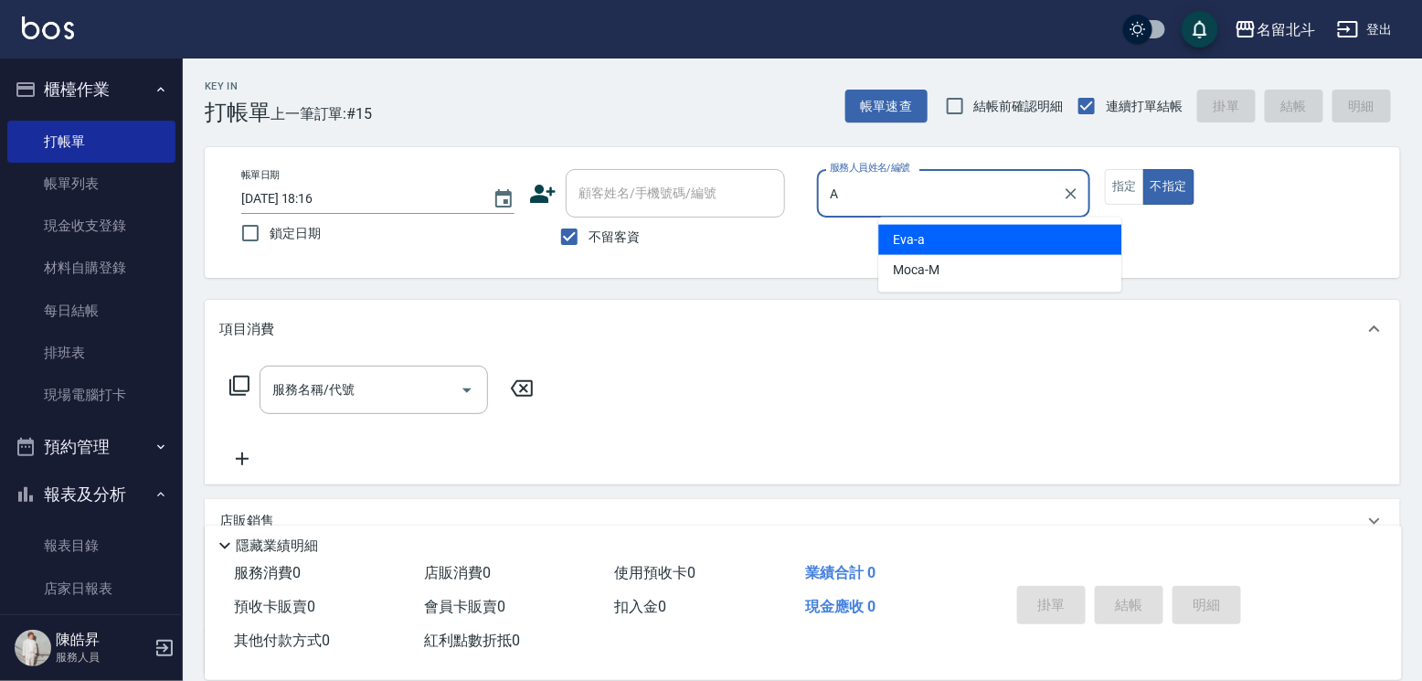
type input "[PERSON_NAME]"
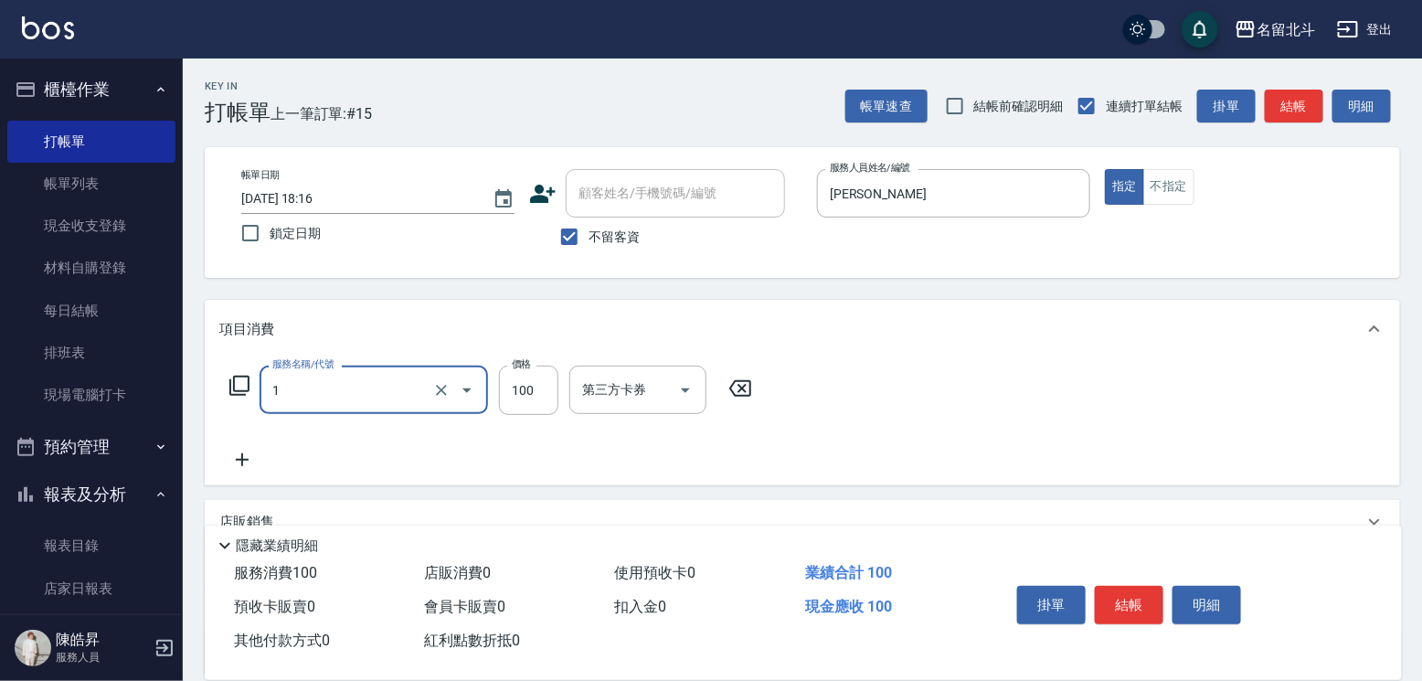
type input "剪髮(1)"
type input "350"
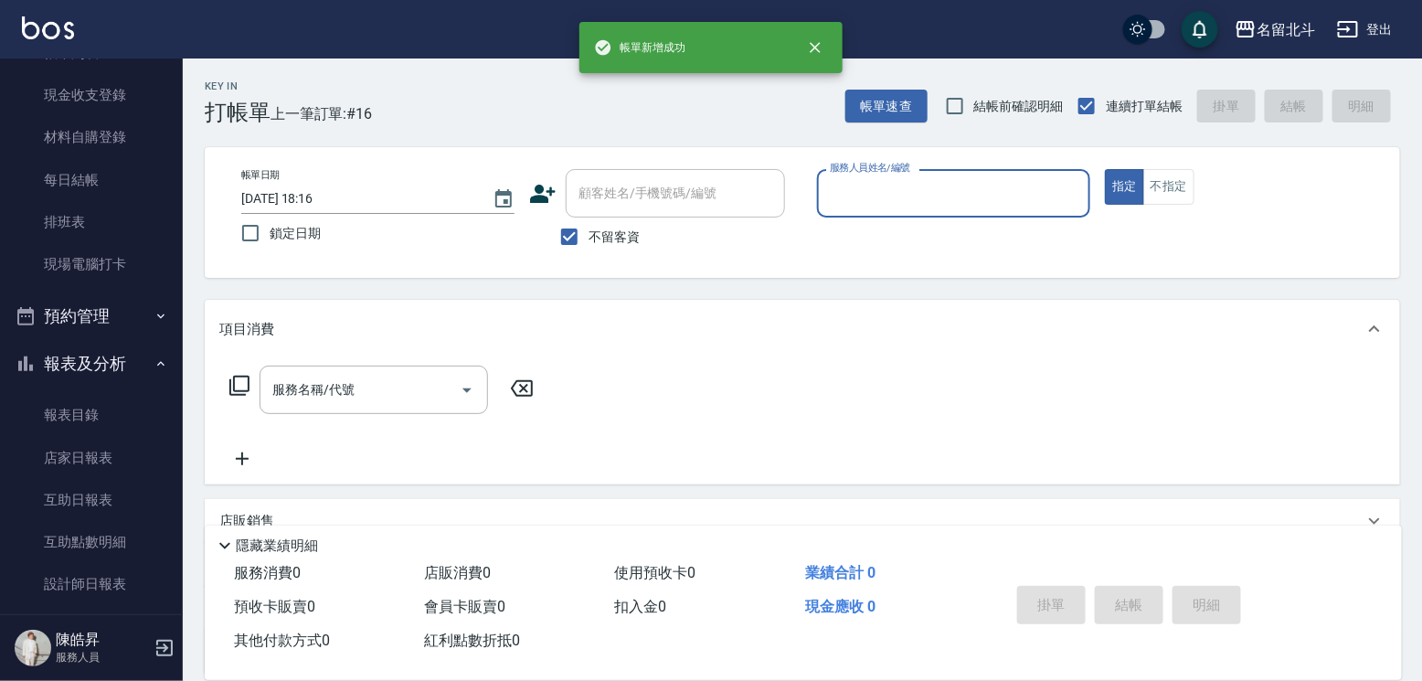
scroll to position [274, 0]
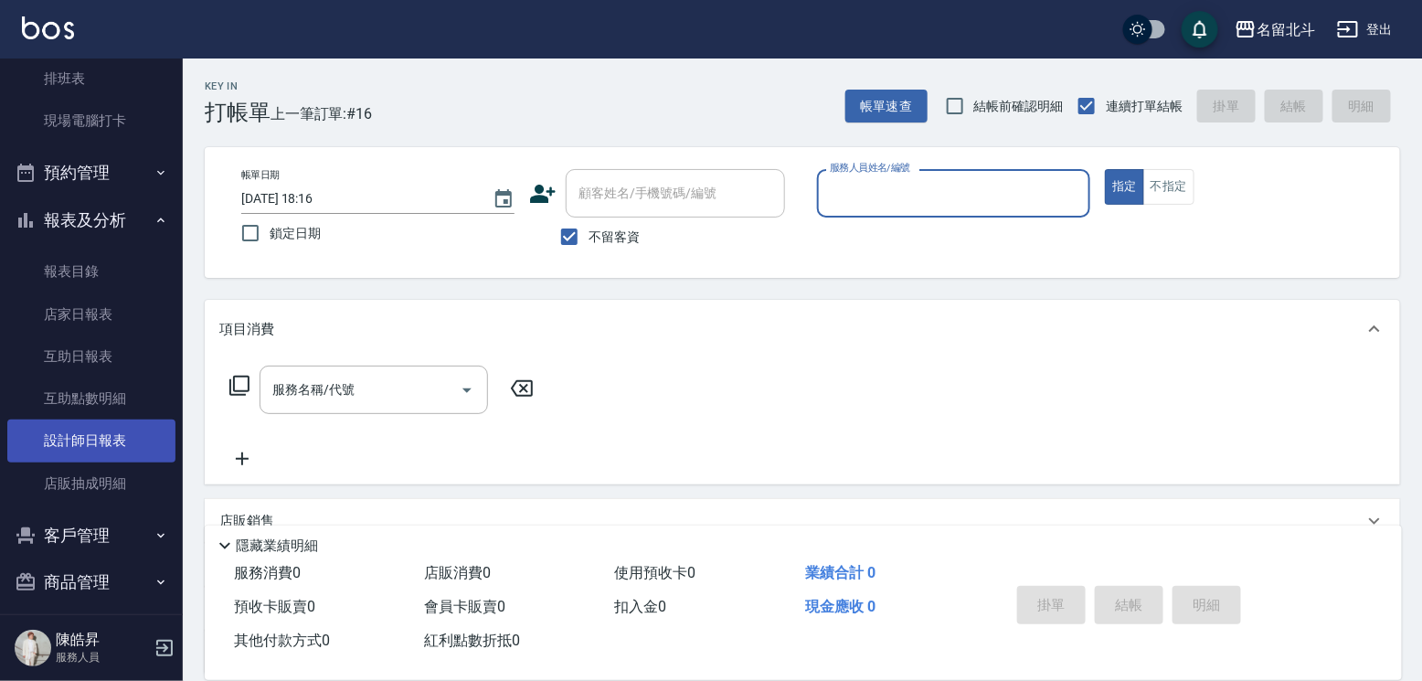
click at [116, 442] on link "設計師日報表" at bounding box center [91, 440] width 168 height 42
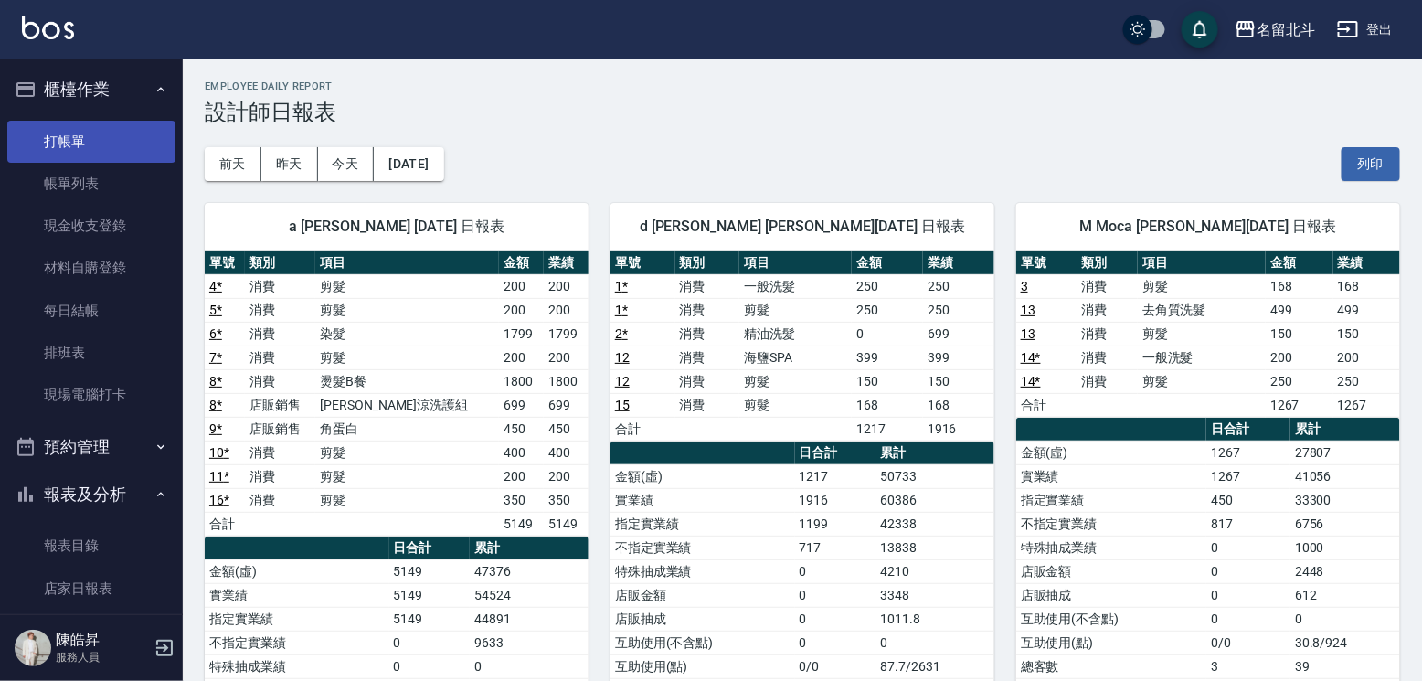
click at [112, 143] on link "打帳單" at bounding box center [91, 142] width 168 height 42
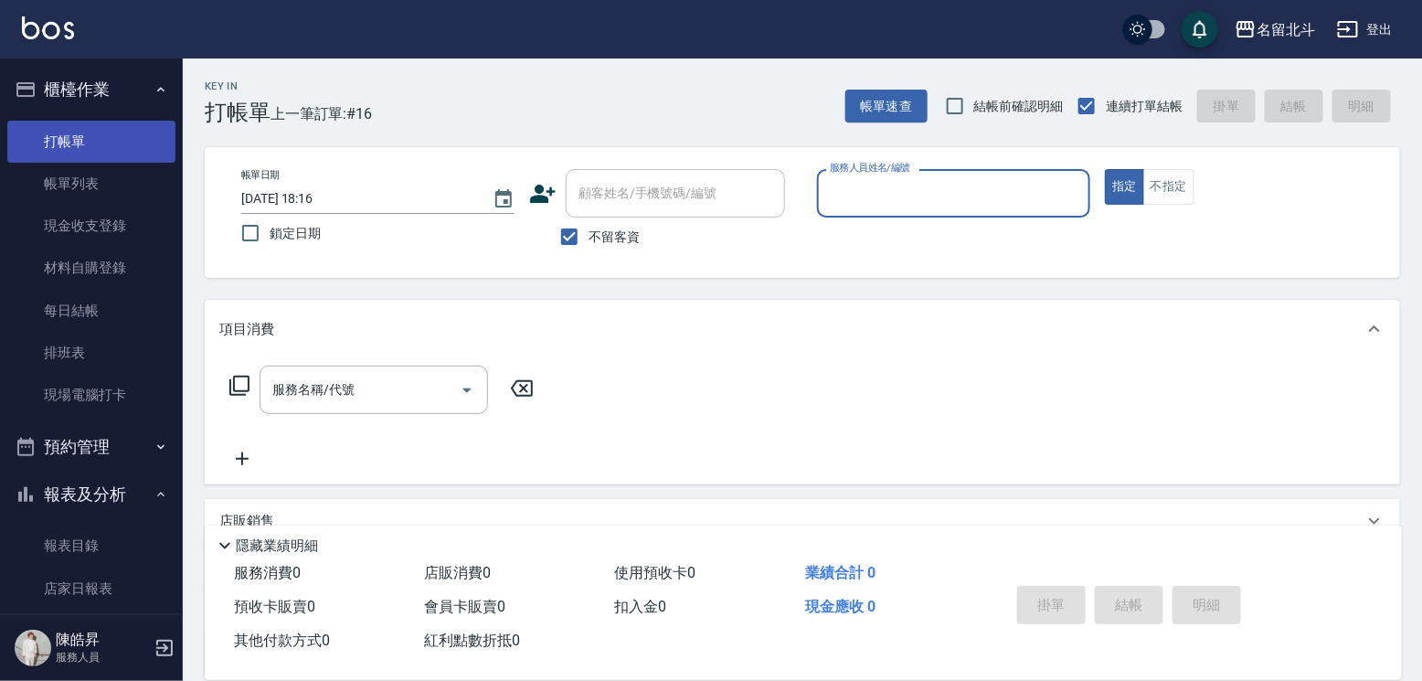
type input "D"
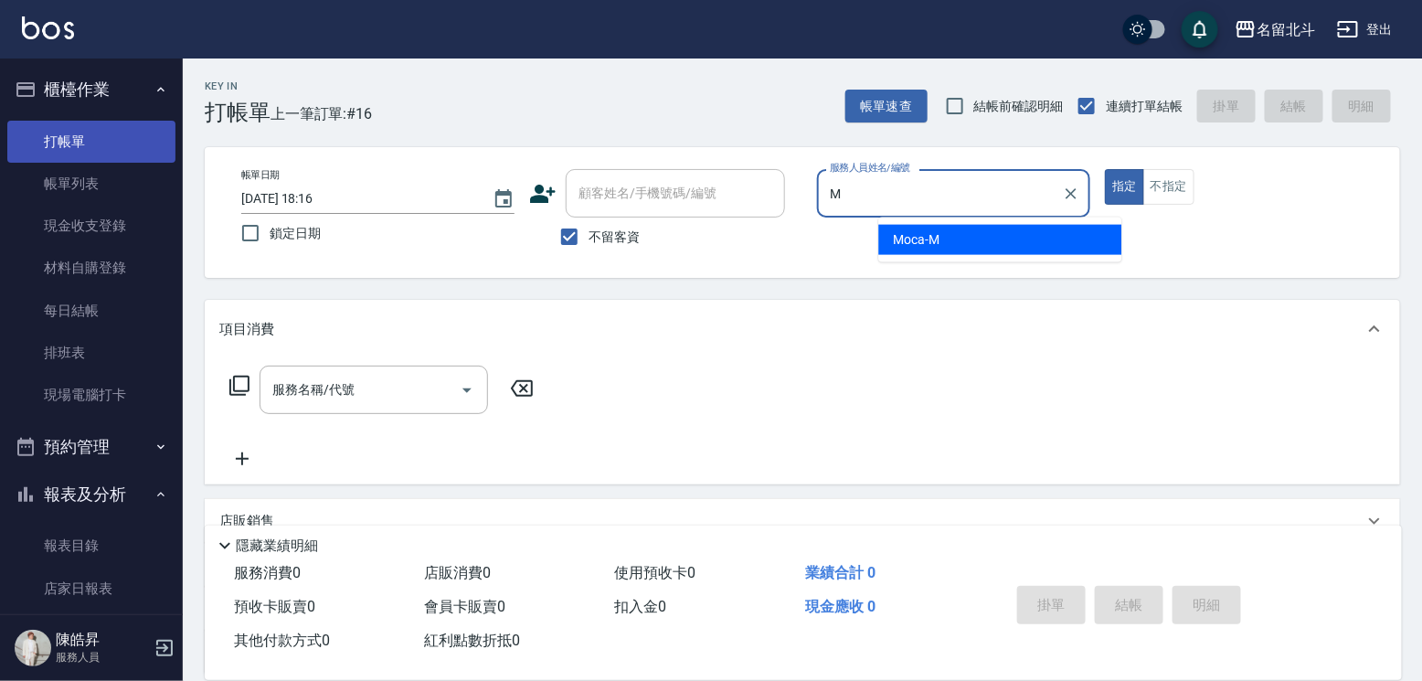
type input "Moca-M"
type button "true"
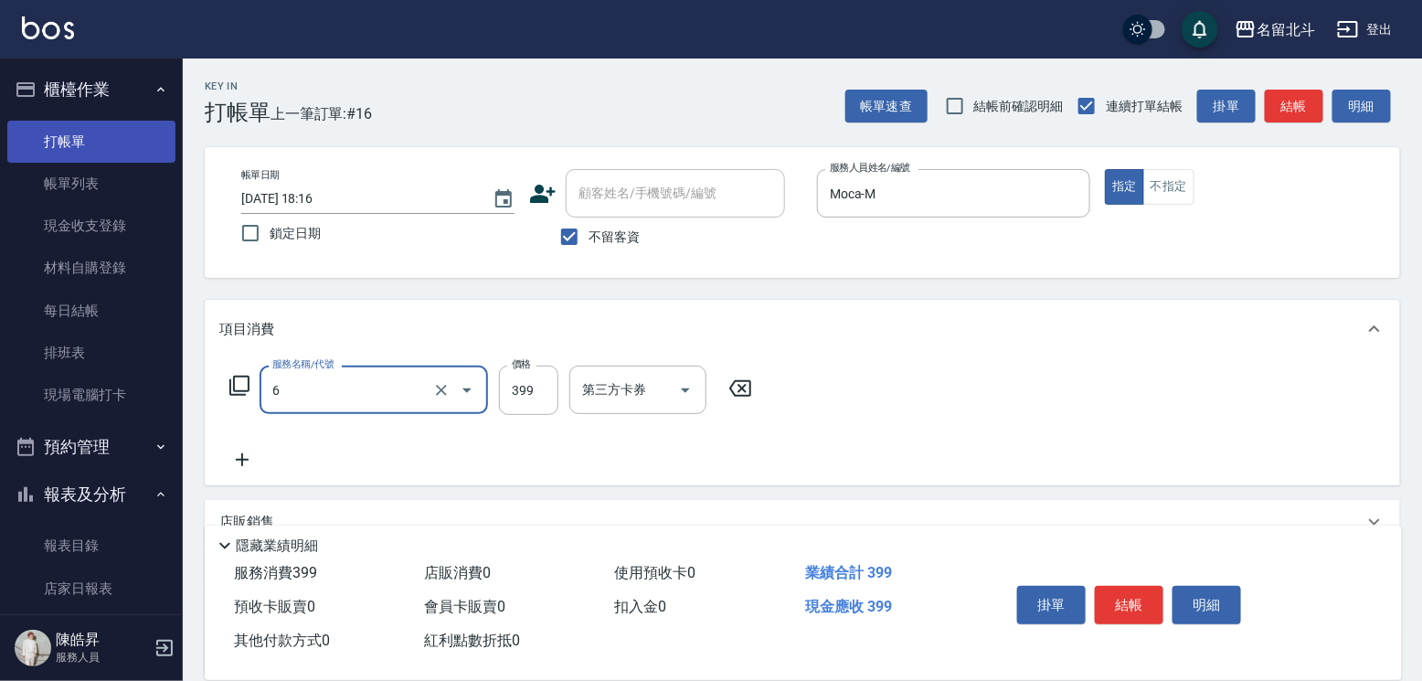
type input "海鹽SPA(6)"
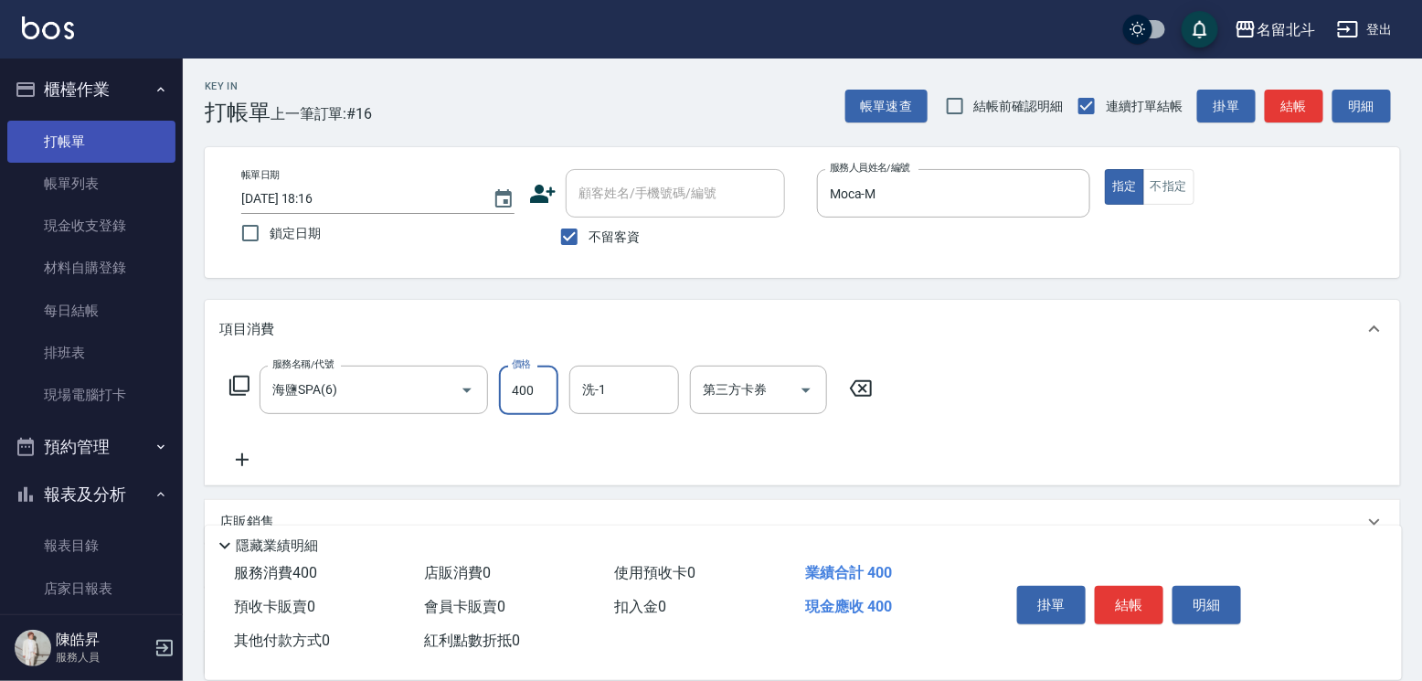
type input "400"
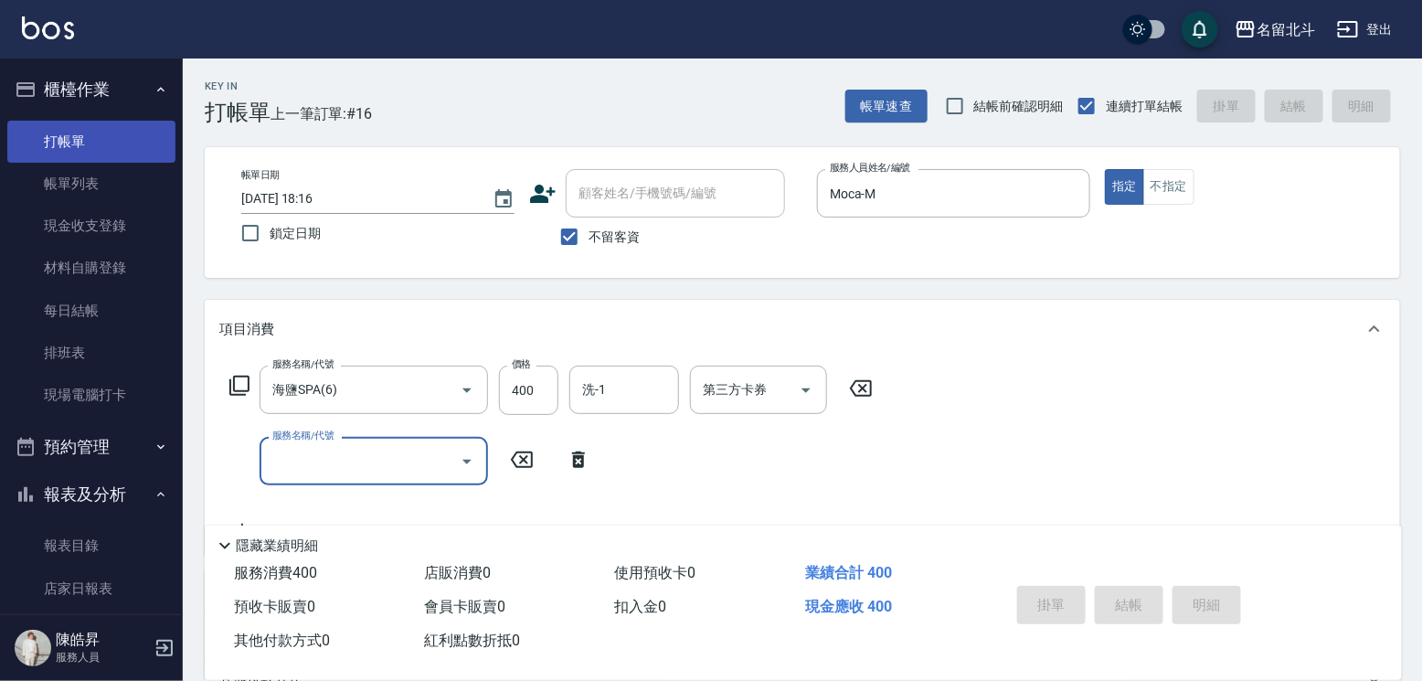
type input "[DATE] 18:17"
